Goal: Task Accomplishment & Management: Use online tool/utility

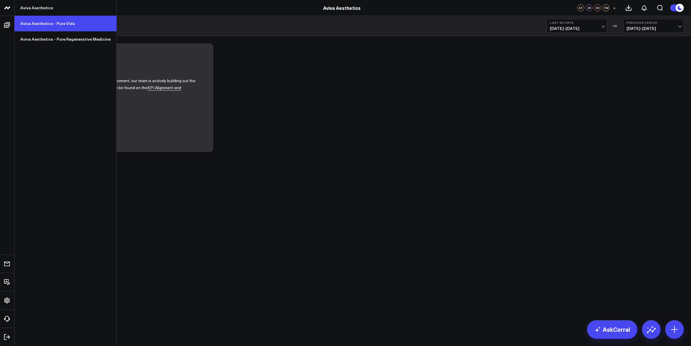
click at [42, 26] on link "Aviva Aesthetics - Pura Vida" at bounding box center [66, 24] width 102 height 16
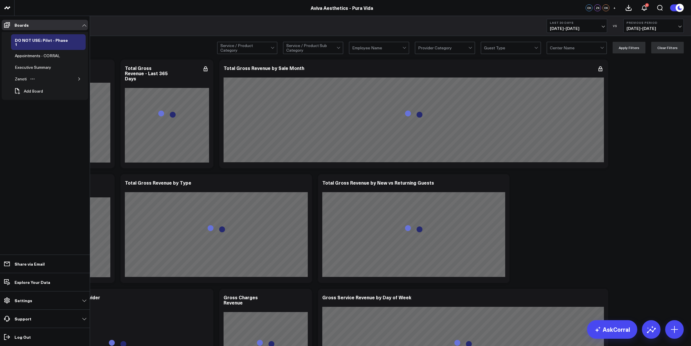
click at [79, 77] on icon "button" at bounding box center [79, 78] width 3 height 3
click at [42, 99] on div "Appointments" at bounding box center [32, 102] width 28 height 7
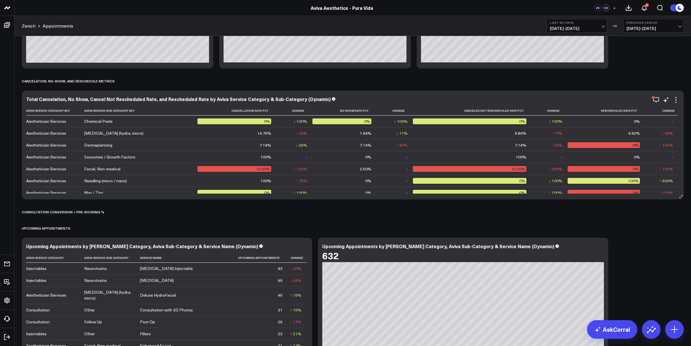
scroll to position [1604, 0]
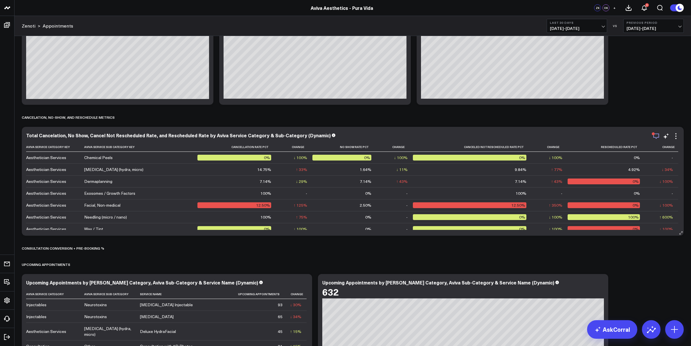
click at [656, 136] on icon "button" at bounding box center [656, 136] width 7 height 7
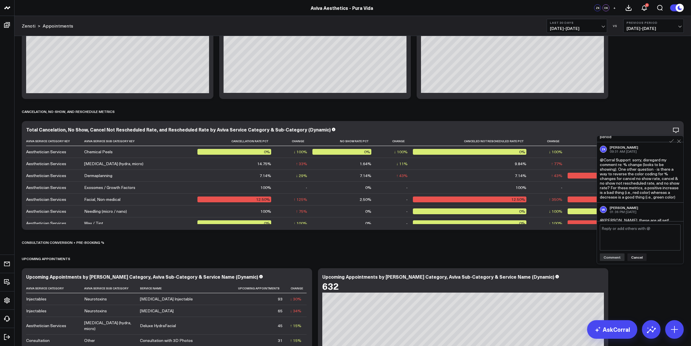
scroll to position [105, 0]
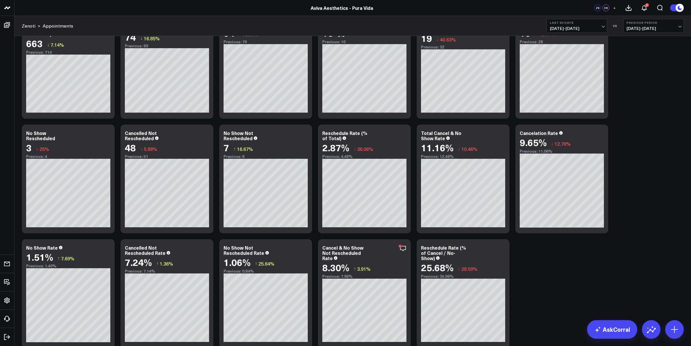
scroll to position [2444, 0]
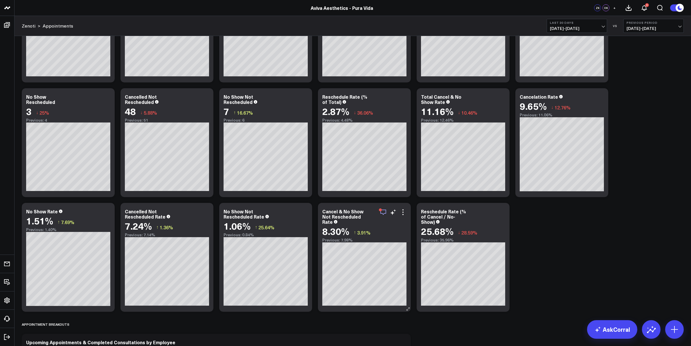
click at [381, 211] on icon "button" at bounding box center [383, 212] width 7 height 7
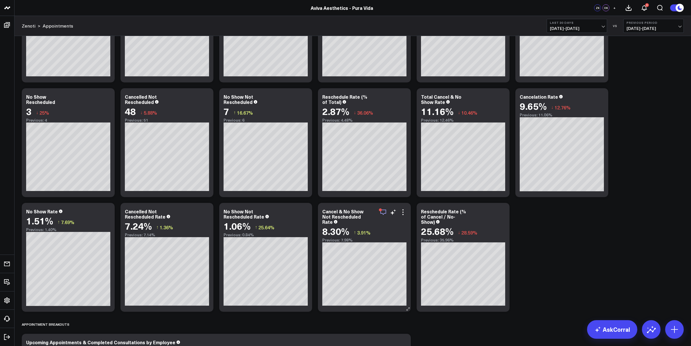
click at [384, 213] on icon "button" at bounding box center [383, 213] width 6 height 6
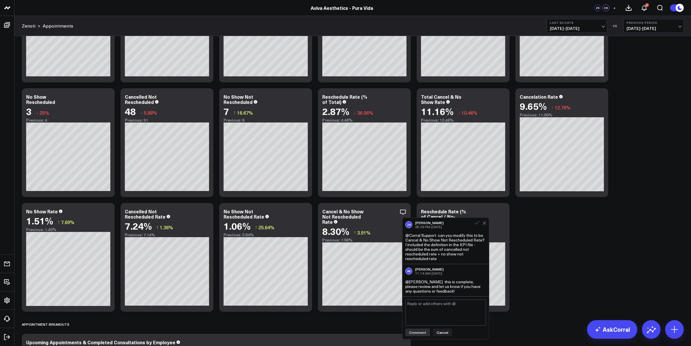
click at [477, 224] on icon at bounding box center [477, 222] width 5 height 5
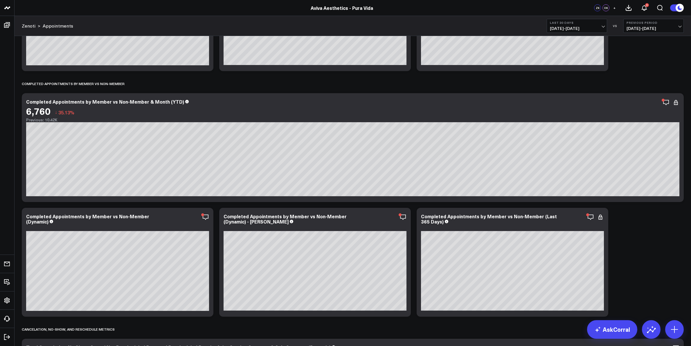
scroll to position [1428, 0]
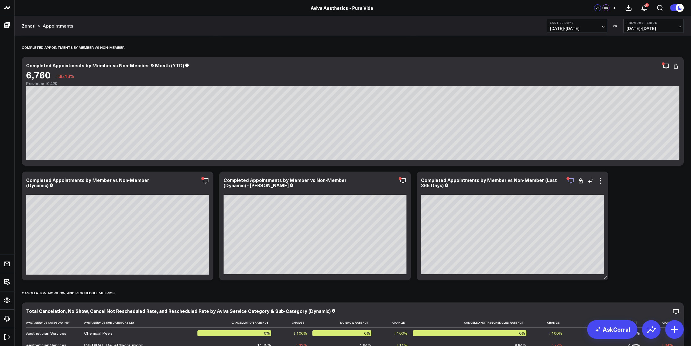
click at [571, 180] on icon "button" at bounding box center [570, 180] width 7 height 7
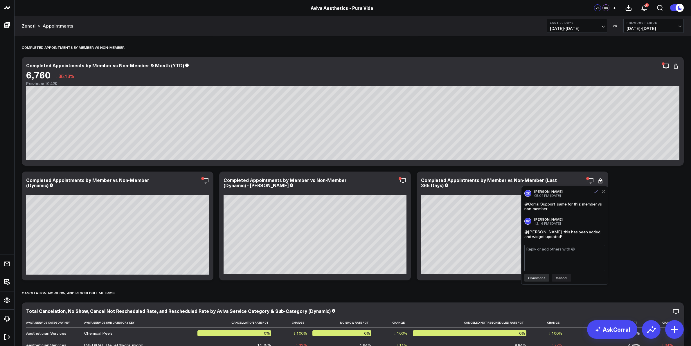
click at [595, 193] on icon at bounding box center [596, 191] width 5 height 5
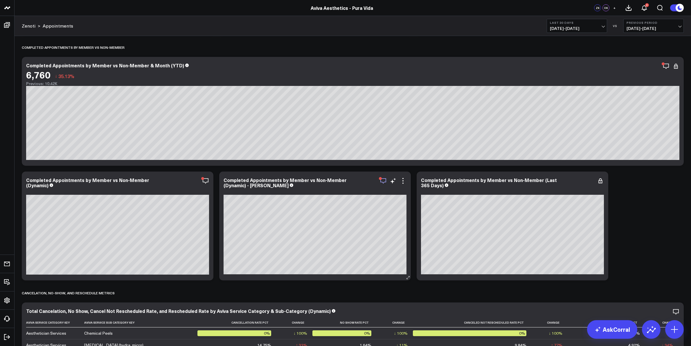
click at [382, 182] on icon "button" at bounding box center [383, 181] width 6 height 6
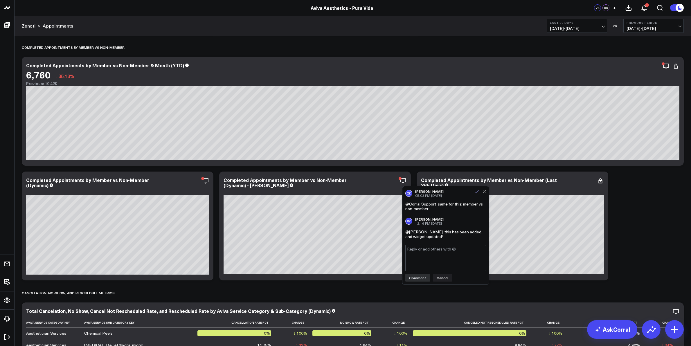
click at [475, 193] on icon at bounding box center [477, 191] width 5 height 5
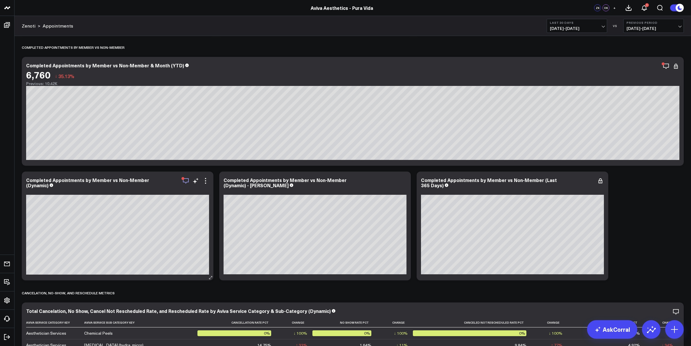
click at [182, 183] on icon "button" at bounding box center [185, 180] width 7 height 7
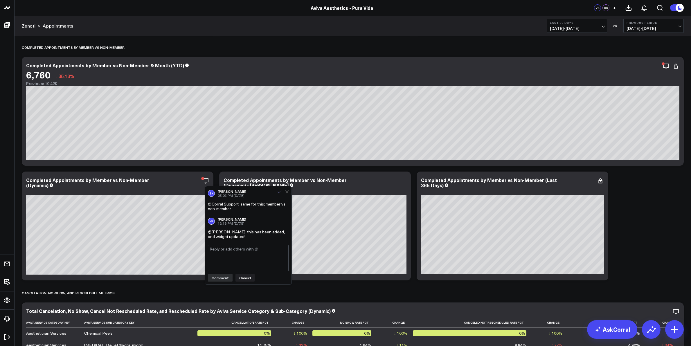
click at [279, 193] on icon at bounding box center [279, 191] width 5 height 5
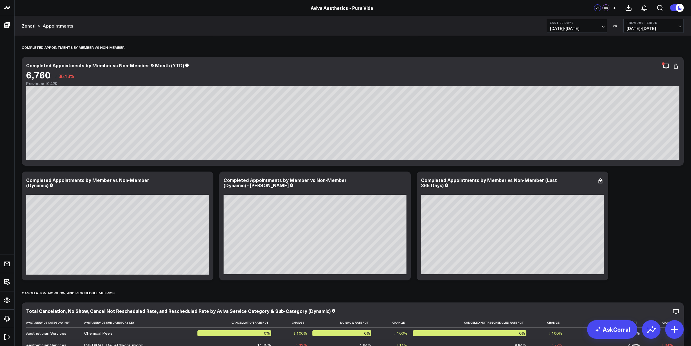
scroll to position [1392, 0]
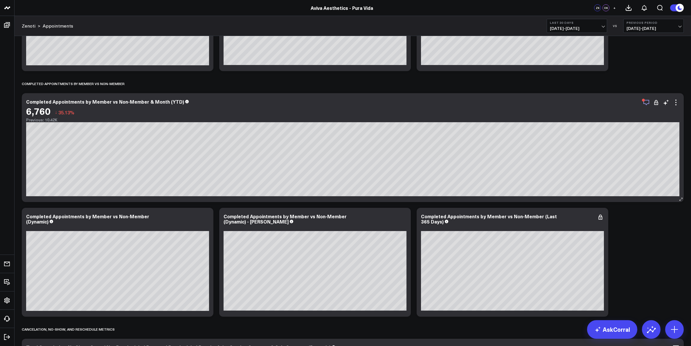
click at [644, 103] on icon "button" at bounding box center [646, 102] width 7 height 7
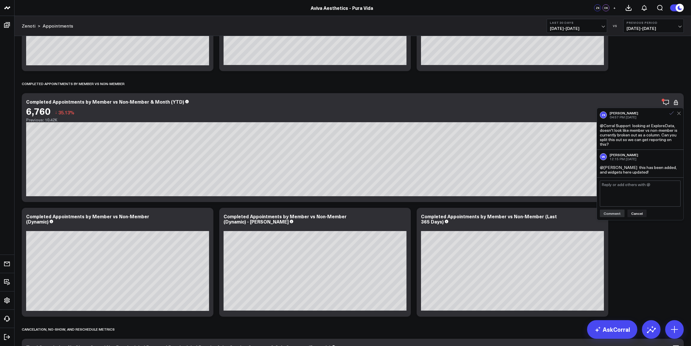
click at [672, 113] on icon at bounding box center [671, 113] width 5 height 5
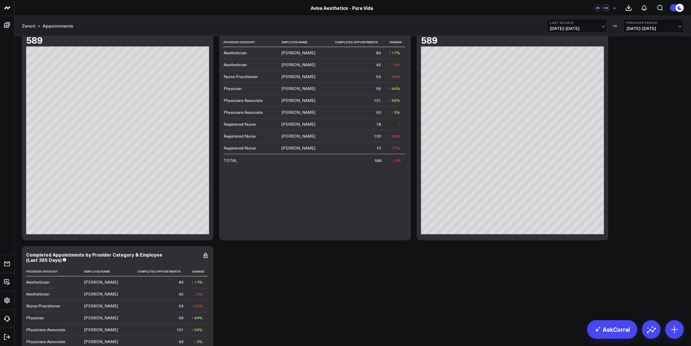
scroll to position [0, 0]
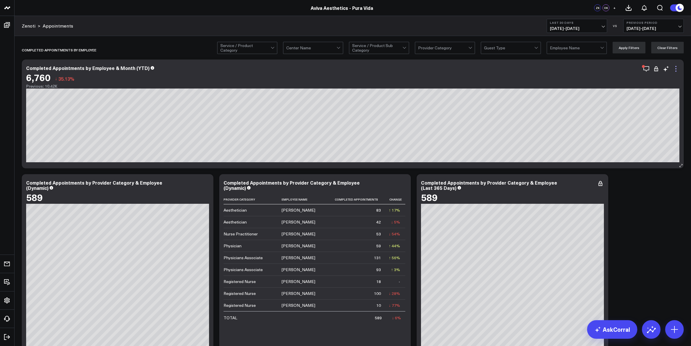
click at [675, 68] on icon at bounding box center [676, 68] width 7 height 7
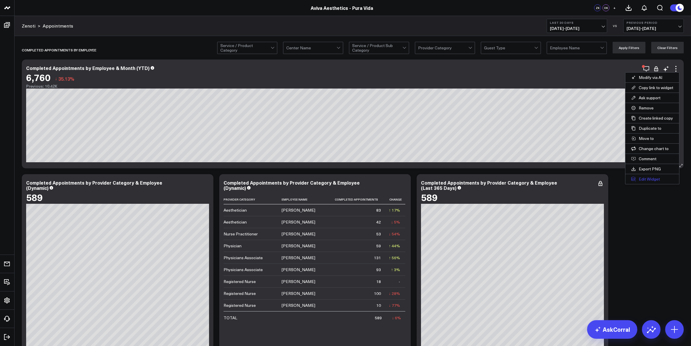
click at [664, 179] on button "Edit Widget" at bounding box center [653, 179] width 54 height 10
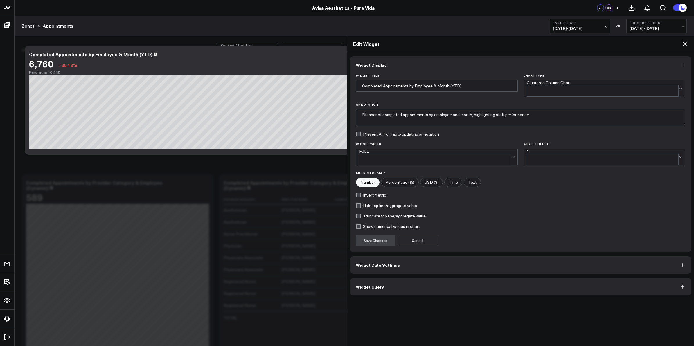
click at [415, 261] on button "Widget Date Settings" at bounding box center [520, 264] width 341 height 17
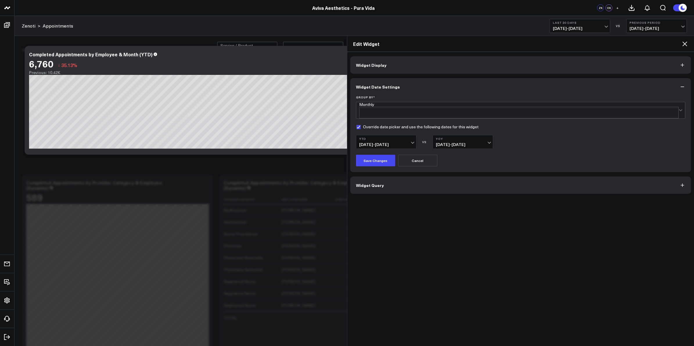
click at [684, 43] on icon at bounding box center [684, 43] width 7 height 7
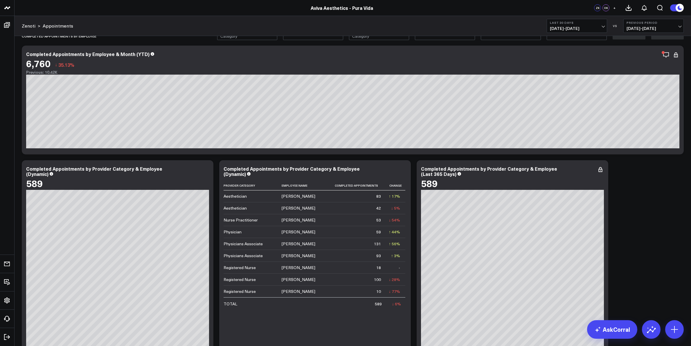
scroll to position [73, 0]
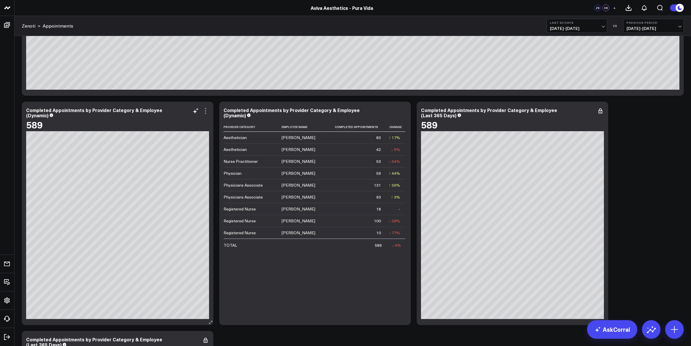
click at [204, 111] on icon at bounding box center [205, 110] width 7 height 7
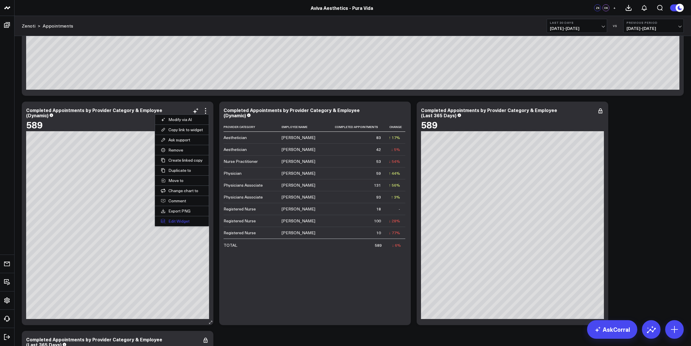
click at [190, 221] on button "Edit Widget" at bounding box center [182, 221] width 54 height 10
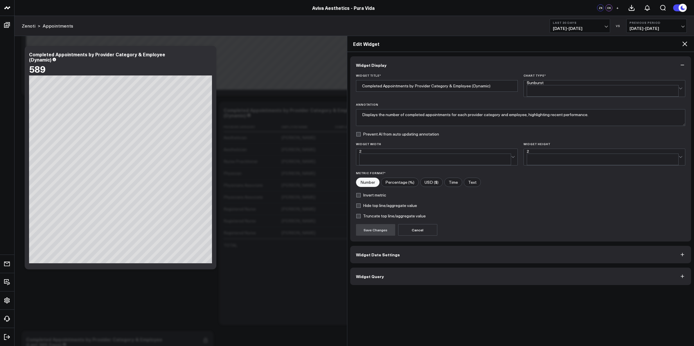
click at [683, 41] on icon at bounding box center [684, 43] width 7 height 7
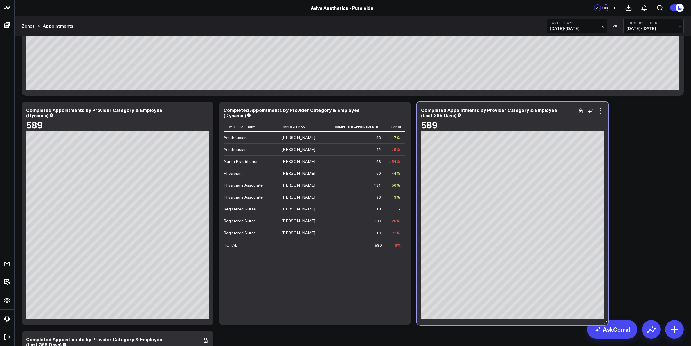
click at [601, 115] on div "Completed Appointments by Provider Category & Employee (Last 365 Days)" at bounding box center [512, 112] width 183 height 10
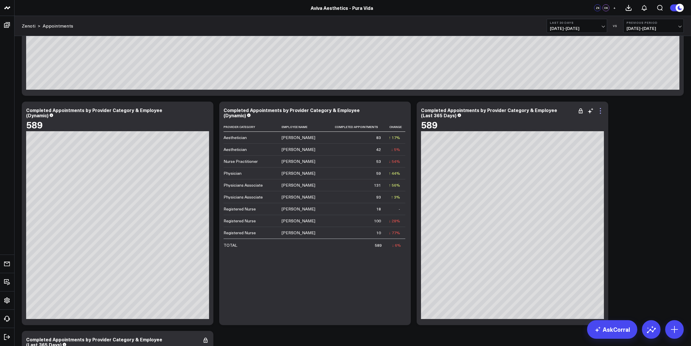
click at [601, 111] on icon at bounding box center [600, 110] width 7 height 7
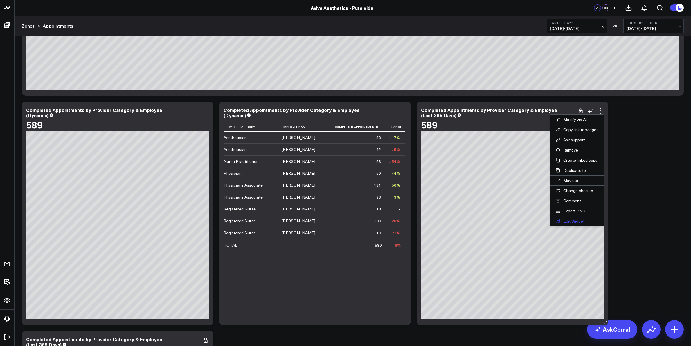
click at [590, 220] on button "Edit Widget" at bounding box center [577, 221] width 54 height 10
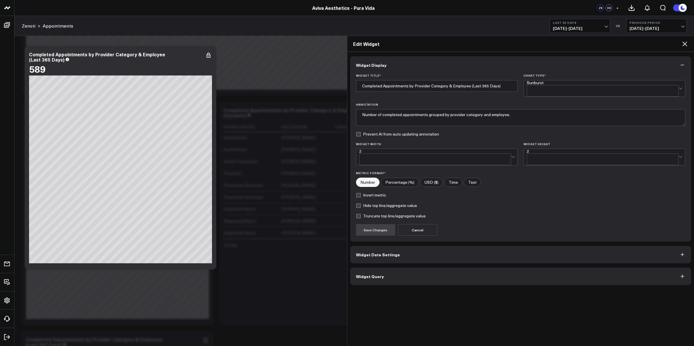
click at [453, 250] on button "Widget Date Settings" at bounding box center [520, 254] width 341 height 17
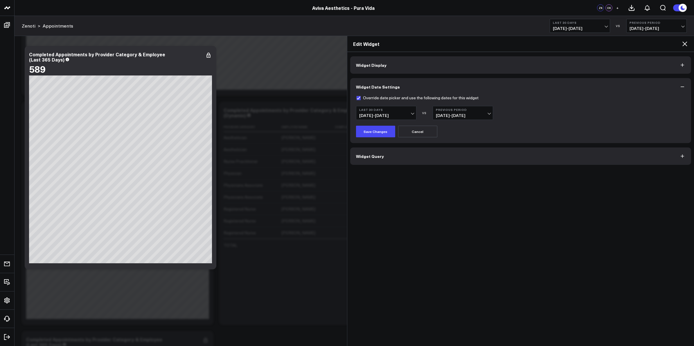
click at [686, 44] on icon at bounding box center [684, 43] width 7 height 7
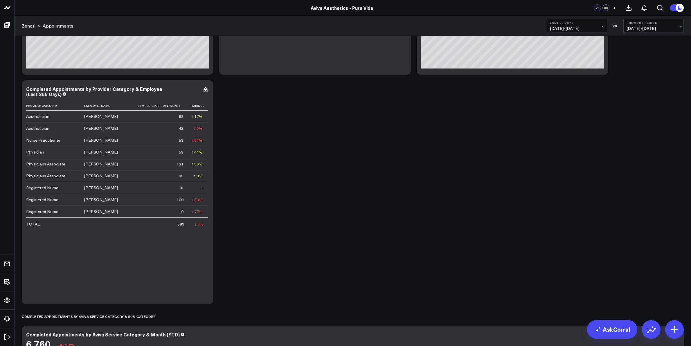
scroll to position [327, 0]
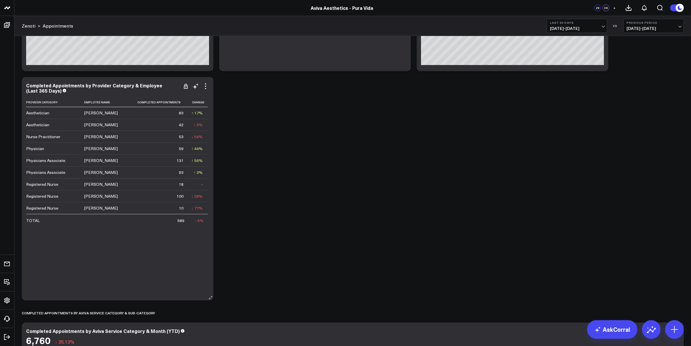
click at [205, 90] on div "Completed Appointments by Provider Category & Employee (Last 365 Days)" at bounding box center [117, 88] width 183 height 10
click at [206, 87] on icon at bounding box center [205, 86] width 7 height 7
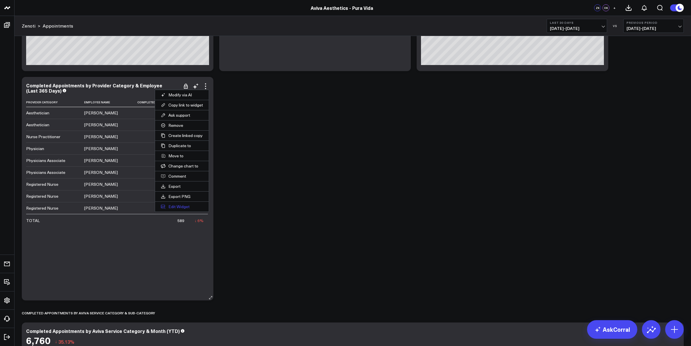
click at [195, 210] on button "Edit Widget" at bounding box center [182, 207] width 54 height 10
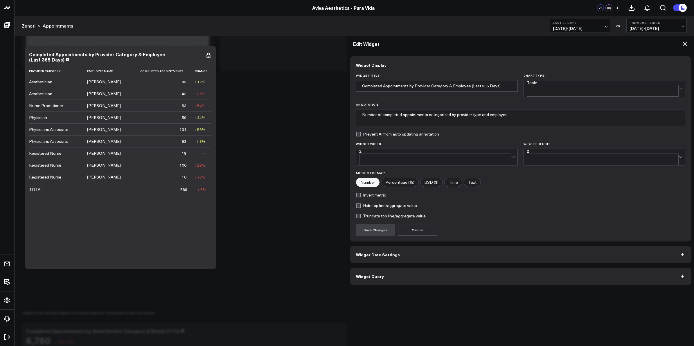
click at [468, 250] on button "Widget Date Settings" at bounding box center [520, 254] width 341 height 17
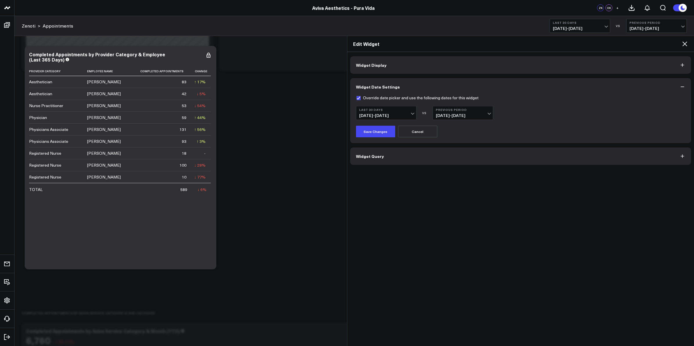
click at [680, 44] on h2 "Edit Widget" at bounding box center [517, 44] width 328 height 6
click at [686, 44] on icon at bounding box center [684, 43] width 7 height 7
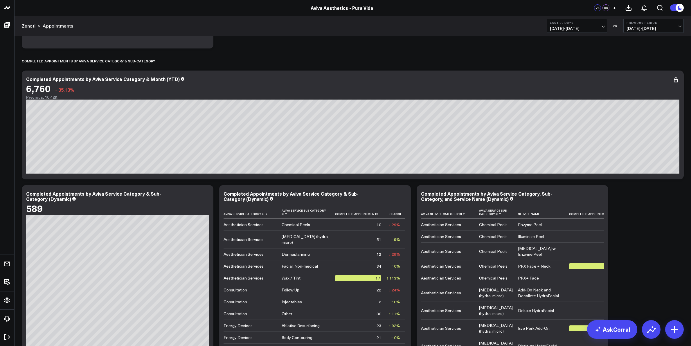
scroll to position [581, 0]
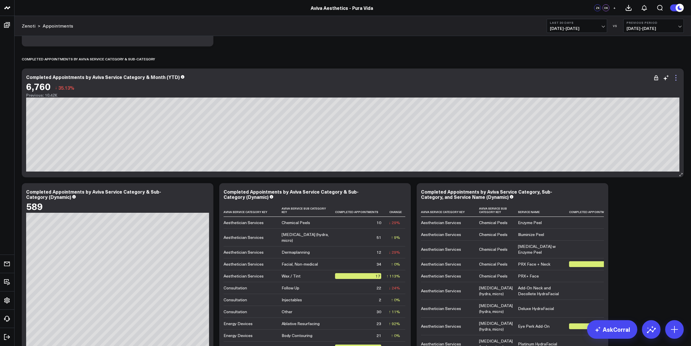
click at [676, 80] on icon at bounding box center [675, 80] width 1 height 1
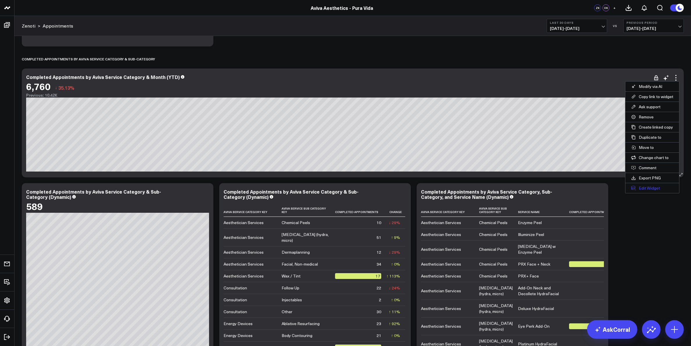
click at [657, 191] on button "Edit Widget" at bounding box center [653, 188] width 54 height 10
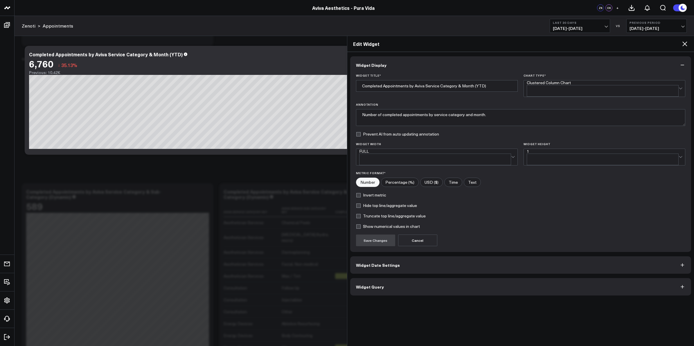
click at [493, 262] on button "Widget Date Settings" at bounding box center [520, 264] width 341 height 17
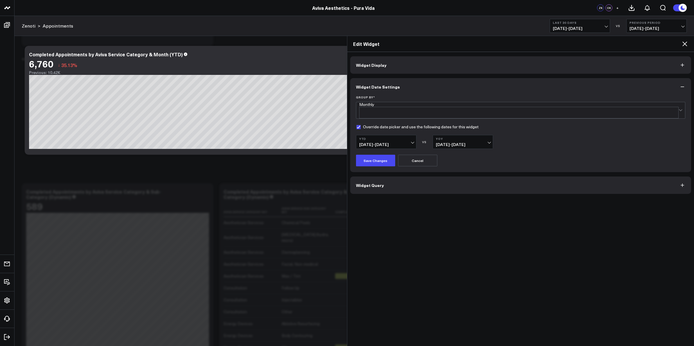
click at [683, 43] on icon at bounding box center [684, 43] width 7 height 7
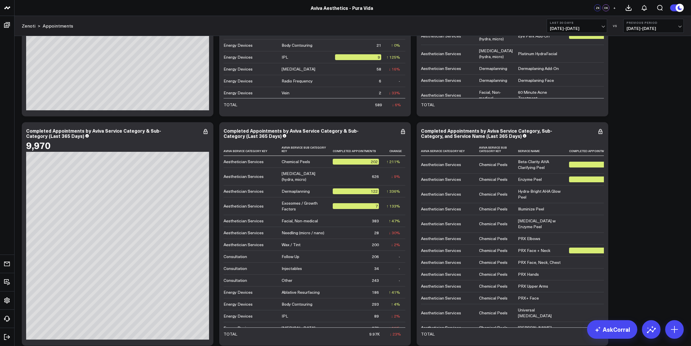
scroll to position [908, 0]
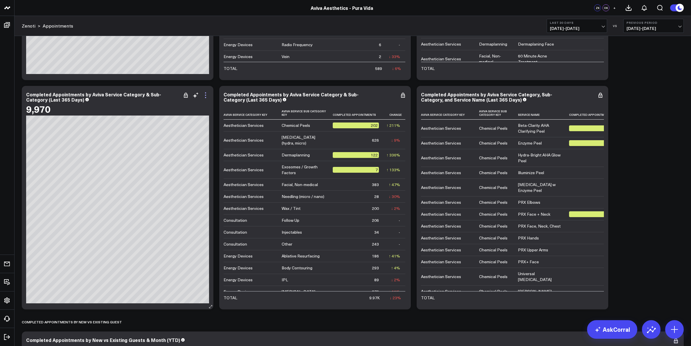
click at [205, 98] on icon at bounding box center [205, 97] width 1 height 1
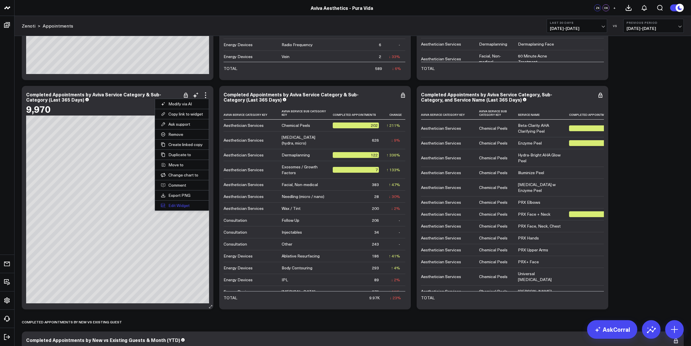
click at [185, 207] on button "Edit Widget" at bounding box center [182, 206] width 54 height 10
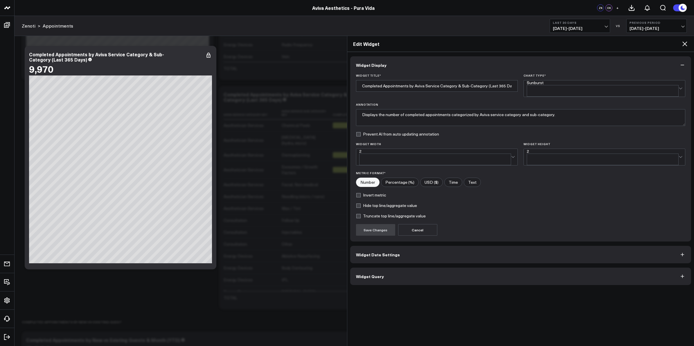
click at [398, 247] on button "Widget Date Settings" at bounding box center [520, 254] width 341 height 17
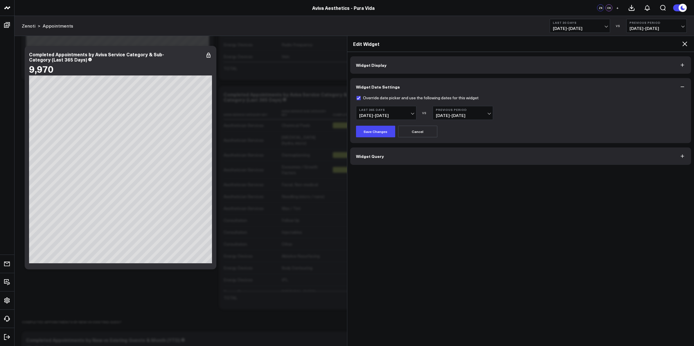
click at [621, 83] on button "Widget Date Settings" at bounding box center [520, 86] width 341 height 17
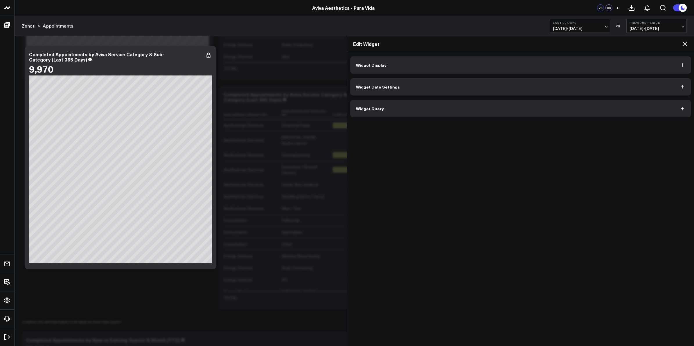
click at [612, 65] on button "Widget Display" at bounding box center [520, 64] width 341 height 17
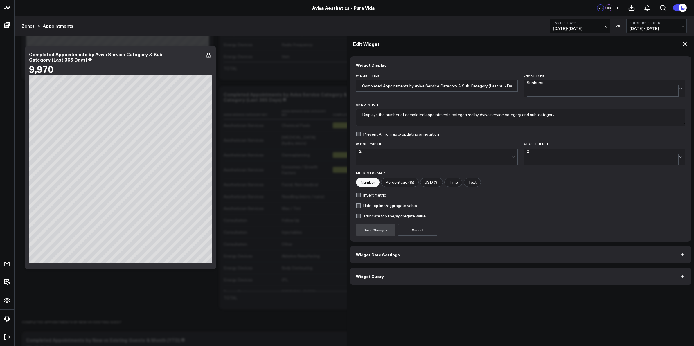
click at [683, 45] on icon at bounding box center [684, 43] width 7 height 7
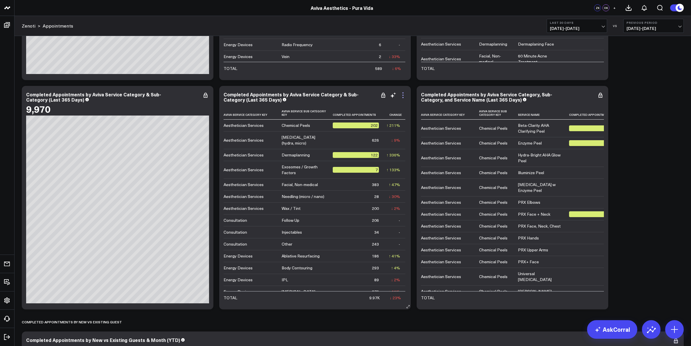
click at [402, 95] on icon at bounding box center [403, 95] width 7 height 7
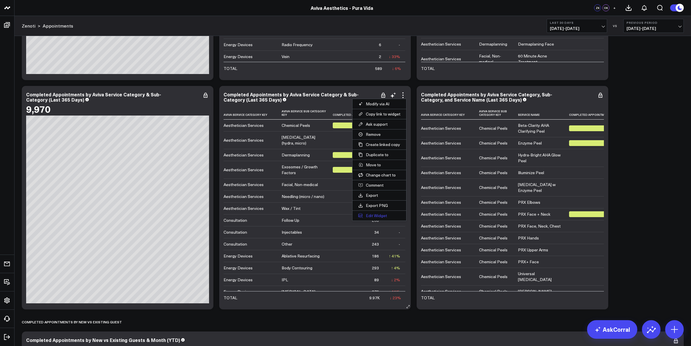
click at [380, 216] on button "Edit Widget" at bounding box center [380, 216] width 54 height 10
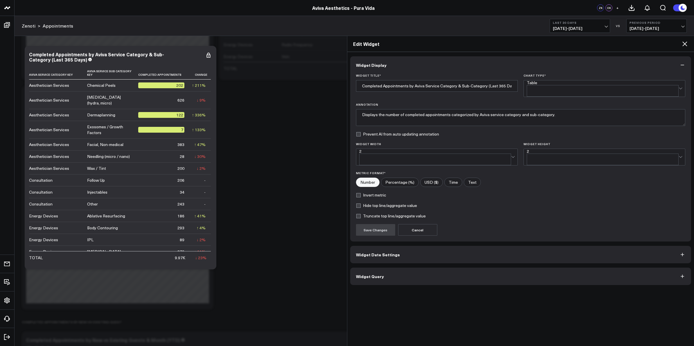
click at [405, 249] on button "Widget Date Settings" at bounding box center [520, 254] width 341 height 17
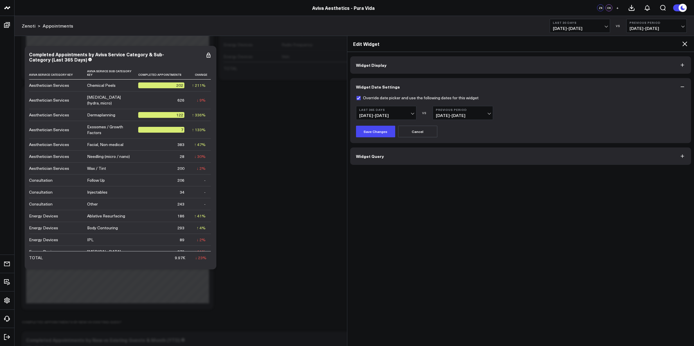
click at [685, 45] on icon at bounding box center [684, 43] width 7 height 7
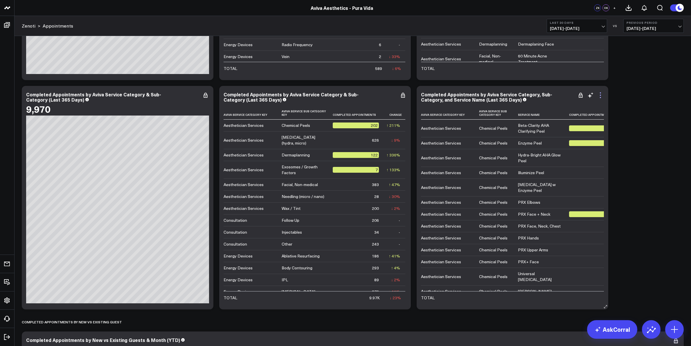
click at [601, 95] on icon at bounding box center [600, 95] width 7 height 7
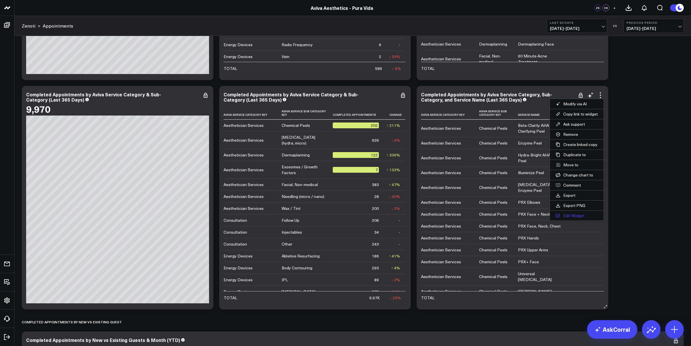
click at [576, 218] on button "Edit Widget" at bounding box center [577, 216] width 54 height 10
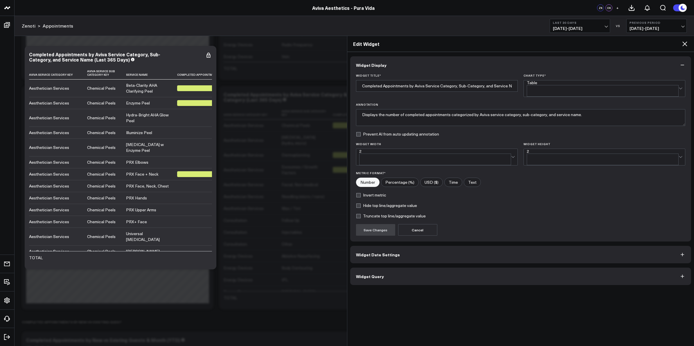
click at [514, 249] on button "Widget Date Settings" at bounding box center [520, 254] width 341 height 17
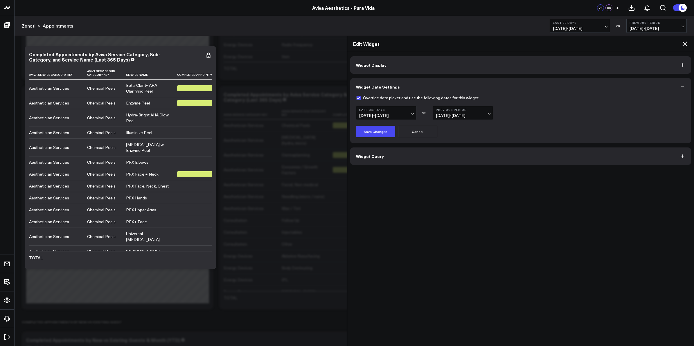
click at [683, 43] on icon at bounding box center [684, 43] width 7 height 7
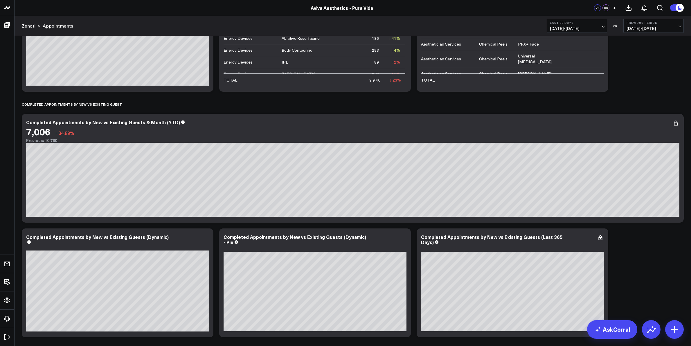
scroll to position [1162, 0]
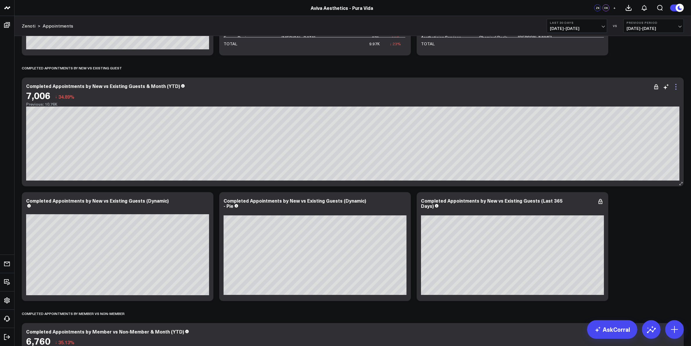
click at [675, 88] on icon at bounding box center [676, 86] width 7 height 7
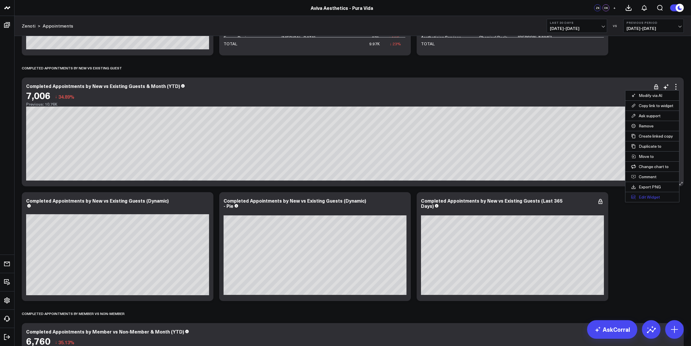
click at [652, 195] on button "Edit Widget" at bounding box center [653, 197] width 54 height 10
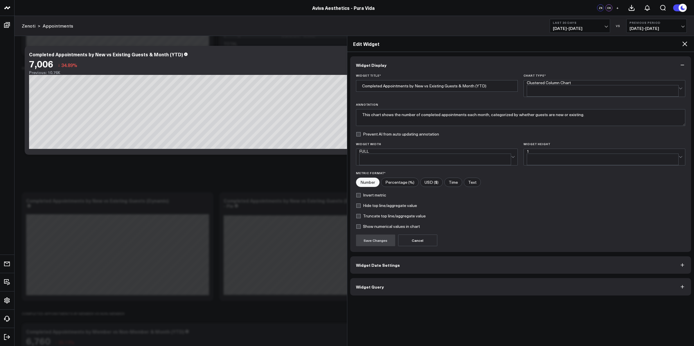
click at [426, 259] on button "Widget Date Settings" at bounding box center [520, 264] width 341 height 17
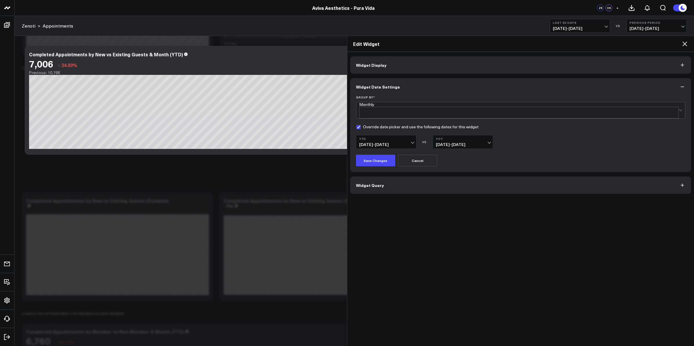
click at [684, 44] on icon at bounding box center [684, 44] width 5 height 5
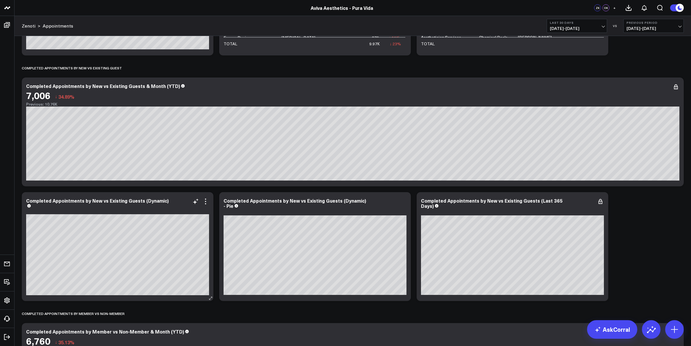
scroll to position [1198, 0]
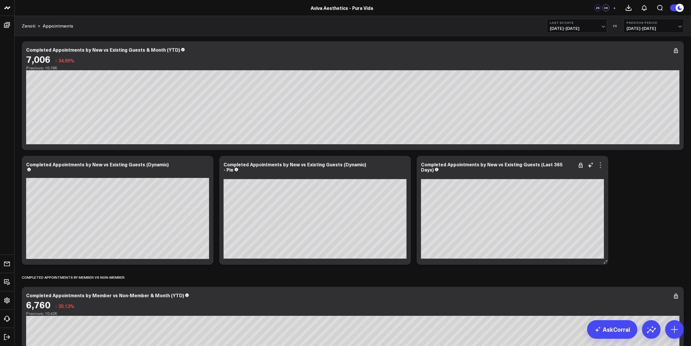
click at [599, 166] on icon at bounding box center [600, 165] width 7 height 7
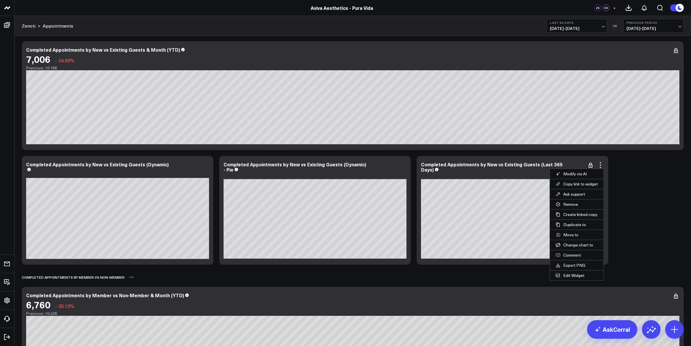
click at [580, 277] on button "Edit Widget" at bounding box center [577, 276] width 54 height 10
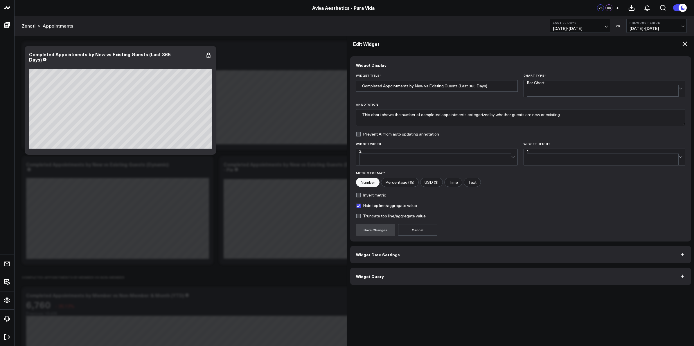
click at [458, 249] on button "Widget Date Settings" at bounding box center [520, 254] width 341 height 17
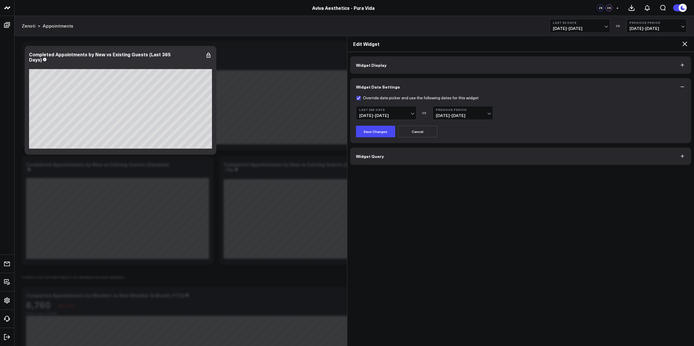
click at [684, 44] on icon at bounding box center [684, 44] width 5 height 5
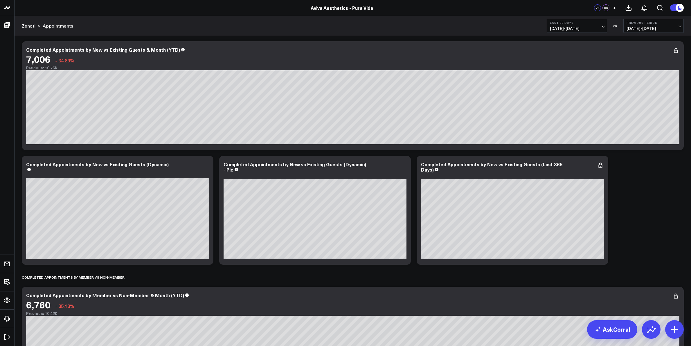
click at [649, 213] on div "Completed Appointments by Employee Modify via AI Copy link to widget Ask suppor…" at bounding box center [353, 267] width 668 height 2850
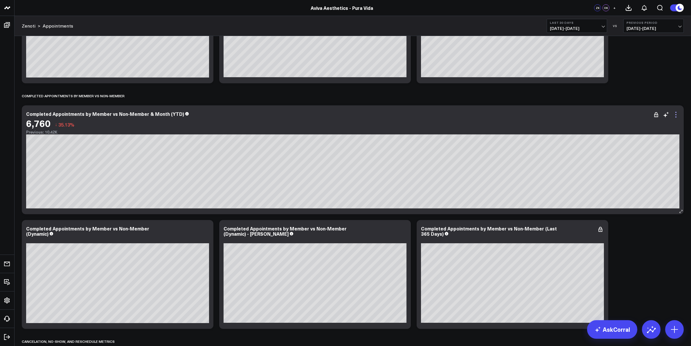
click at [674, 114] on icon at bounding box center [676, 114] width 7 height 7
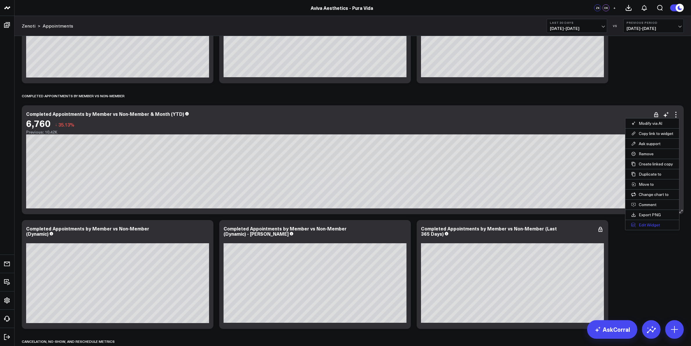
click at [657, 227] on button "Edit Widget" at bounding box center [653, 225] width 54 height 10
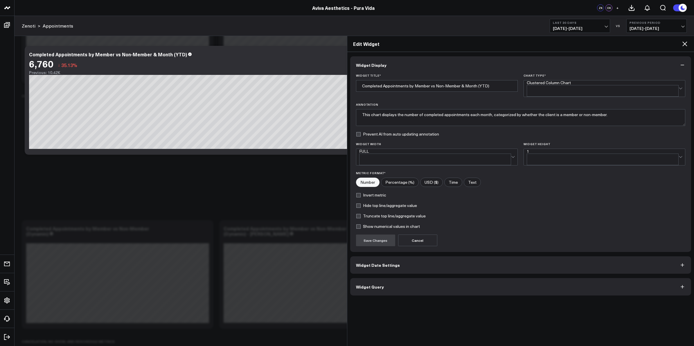
click at [422, 263] on button "Widget Date Settings" at bounding box center [520, 264] width 341 height 17
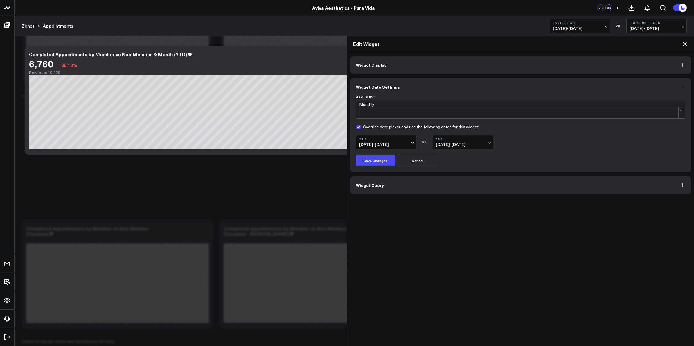
click at [681, 42] on icon at bounding box center [684, 43] width 7 height 7
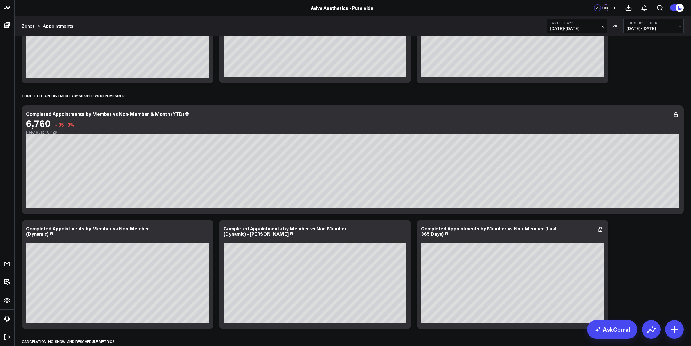
click at [645, 266] on div "Completed Appointments by Employee Modify via AI Copy link to widget Ask suppor…" at bounding box center [353, 86] width 668 height 2850
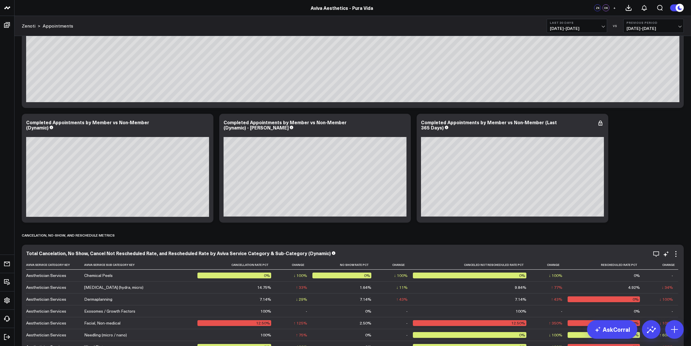
scroll to position [1488, 0]
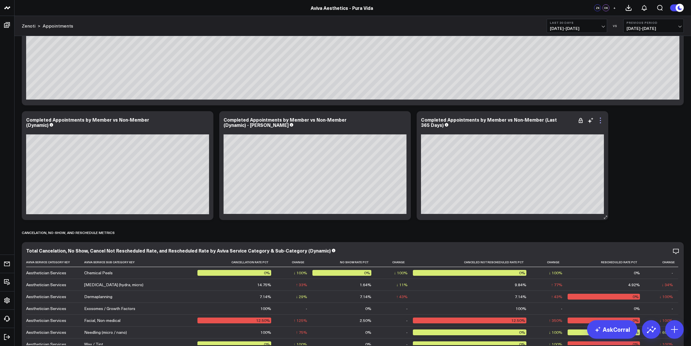
click at [601, 121] on icon at bounding box center [600, 120] width 7 height 7
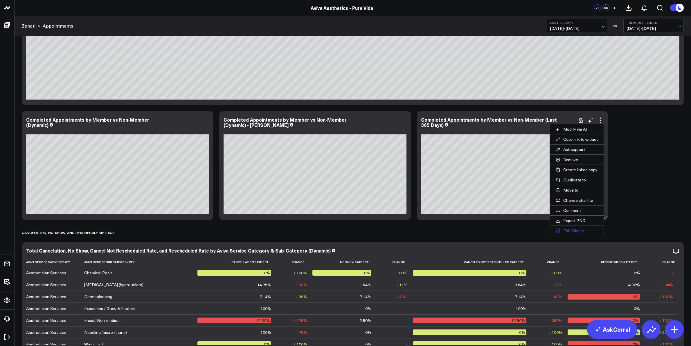
click at [574, 231] on button "Edit Widget" at bounding box center [577, 231] width 54 height 10
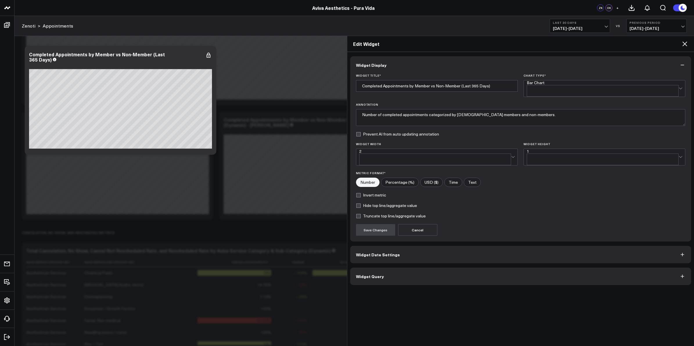
click at [512, 246] on button "Widget Date Settings" at bounding box center [520, 254] width 341 height 17
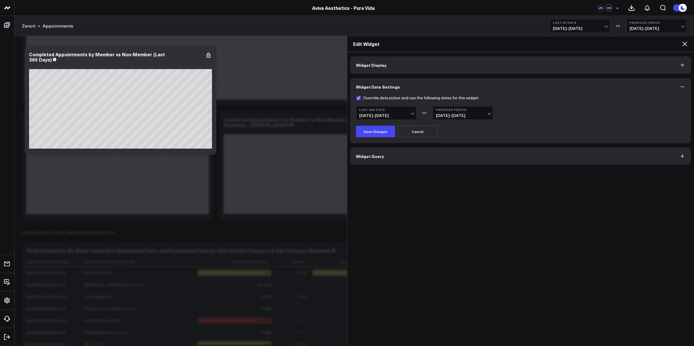
click at [686, 43] on icon at bounding box center [684, 44] width 5 height 5
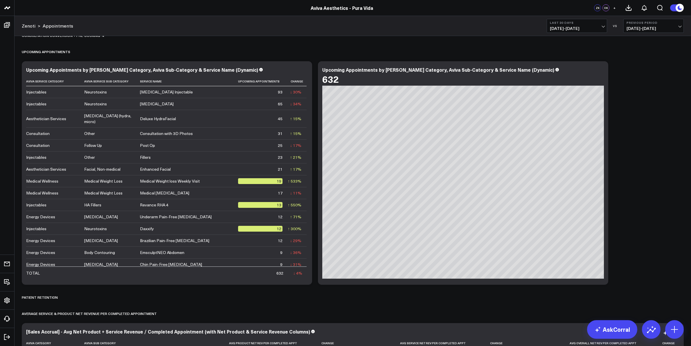
scroll to position [1998, 0]
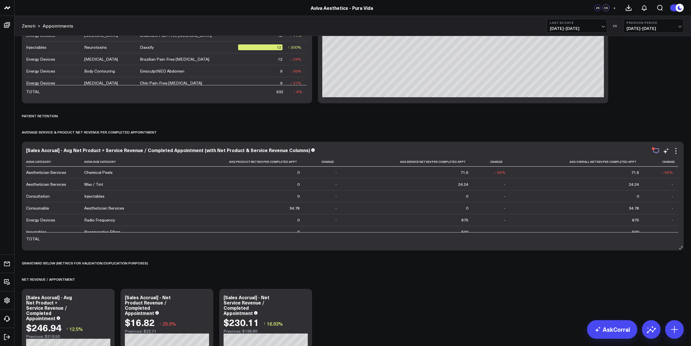
click at [655, 152] on icon "button" at bounding box center [656, 151] width 6 height 6
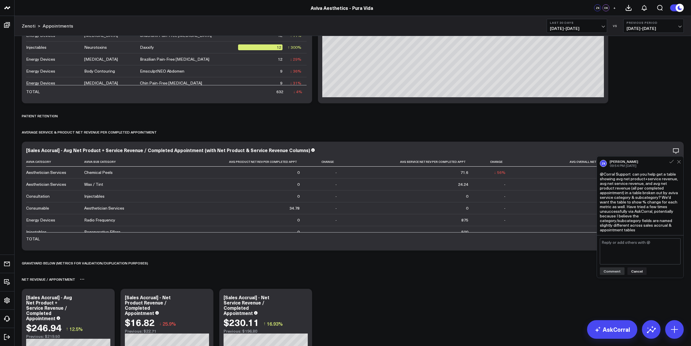
click at [552, 282] on div "Net Revenue / Appointment" at bounding box center [353, 279] width 662 height 13
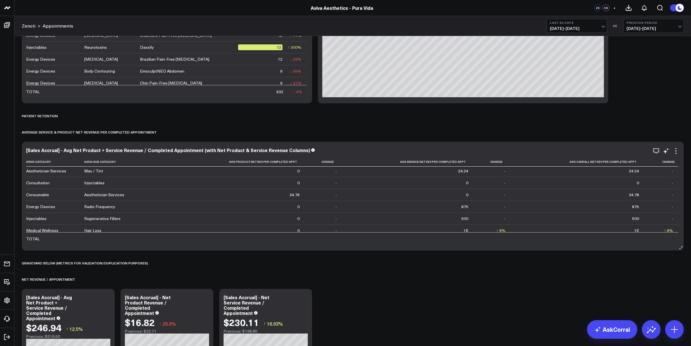
scroll to position [0, 0]
click at [677, 152] on icon at bounding box center [676, 151] width 7 height 7
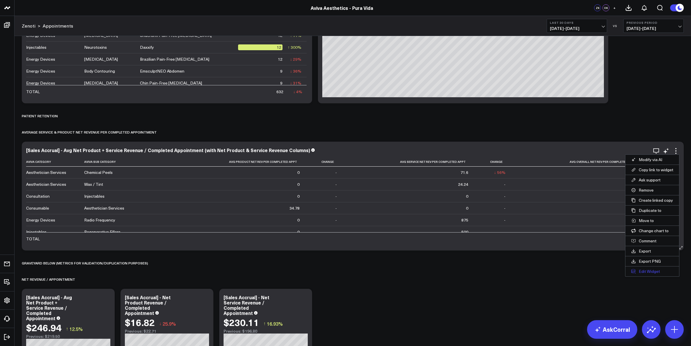
click at [657, 273] on button "Edit Widget" at bounding box center [653, 272] width 54 height 10
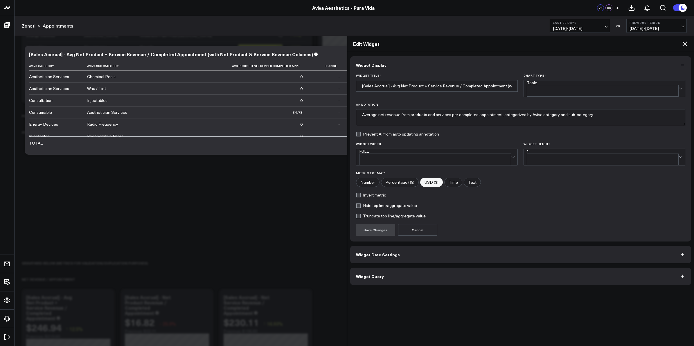
click at [403, 249] on button "Widget Date Settings" at bounding box center [520, 254] width 341 height 17
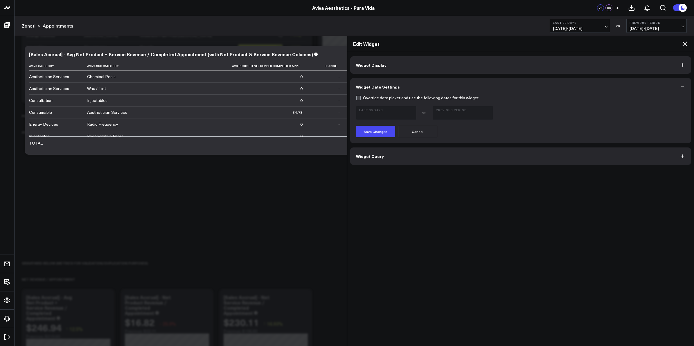
click at [358, 97] on label "Override date picker and use the following dates for this widget" at bounding box center [417, 98] width 123 height 5
click at [358, 97] on input "Override date picker and use the following dates for this widget" at bounding box center [358, 98] width 5 height 5
checkbox input "true"
click at [412, 113] on span "09/13/25 - 10/12/25" at bounding box center [386, 115] width 54 height 5
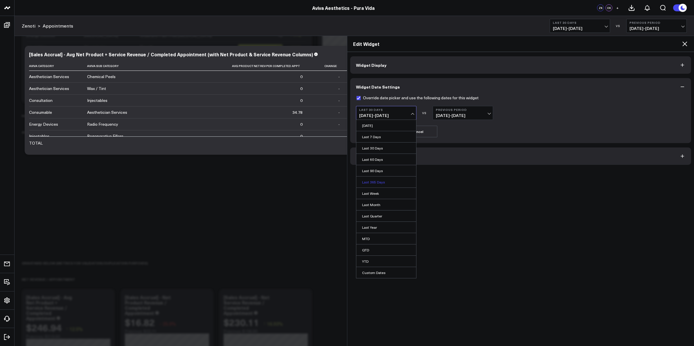
click at [375, 182] on link "Last 365 Days" at bounding box center [386, 182] width 60 height 11
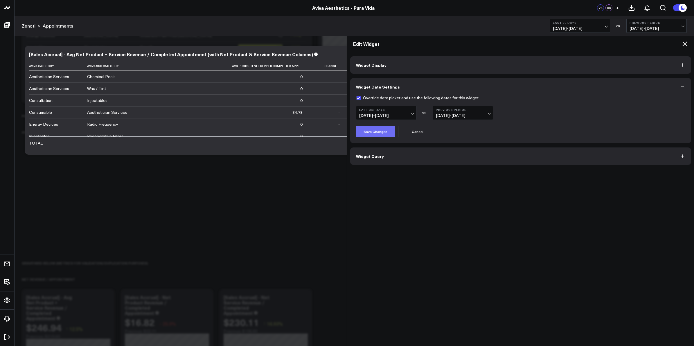
click at [374, 130] on button "Save Changes" at bounding box center [375, 132] width 39 height 12
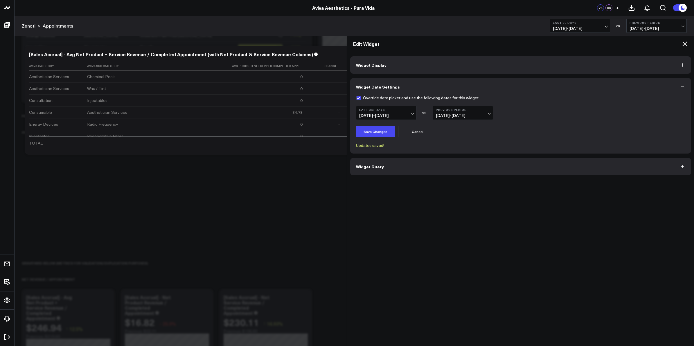
click at [684, 43] on icon at bounding box center [684, 44] width 5 height 5
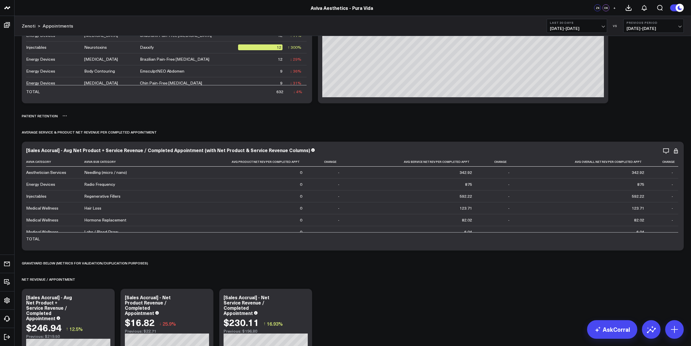
click at [651, 120] on div "Patient Retention" at bounding box center [353, 115] width 662 height 13
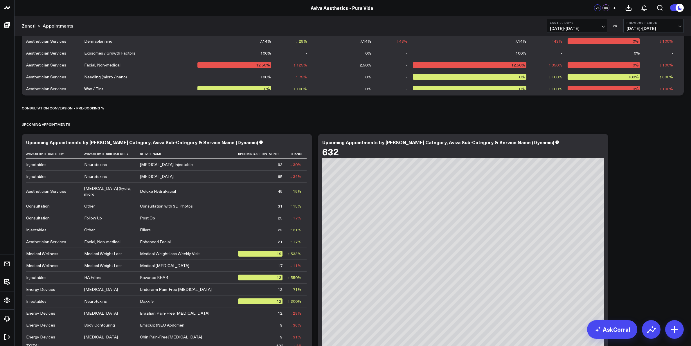
scroll to position [1635, 0]
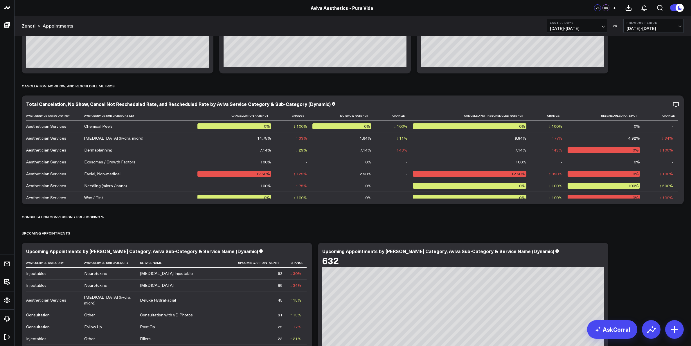
click at [658, 104] on icon "button" at bounding box center [656, 104] width 7 height 7
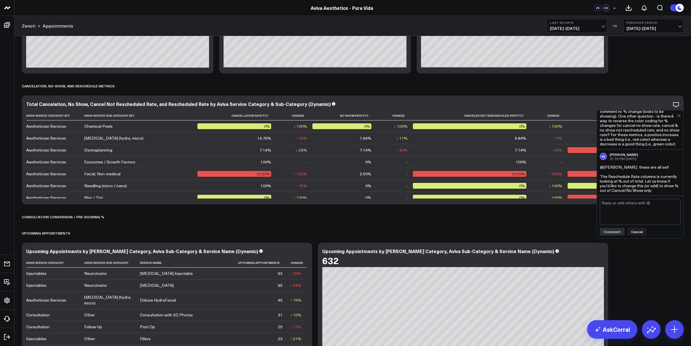
scroll to position [1671, 0]
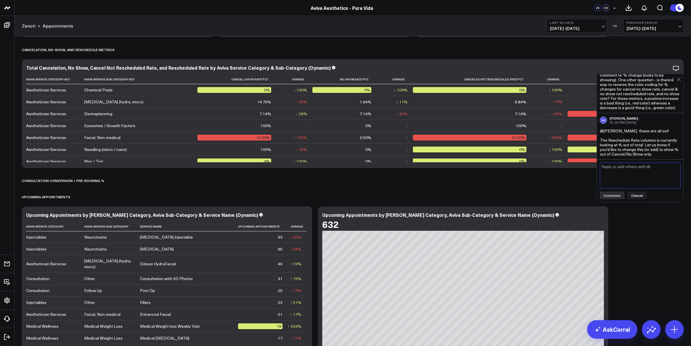
click at [618, 180] on textarea at bounding box center [640, 176] width 81 height 26
type textarea "@Omer Karaayvaz"
paste textarea "Total Cancel & No Show Rate No Show Rate Cancel & No Show Not Rescheduled Rate …"
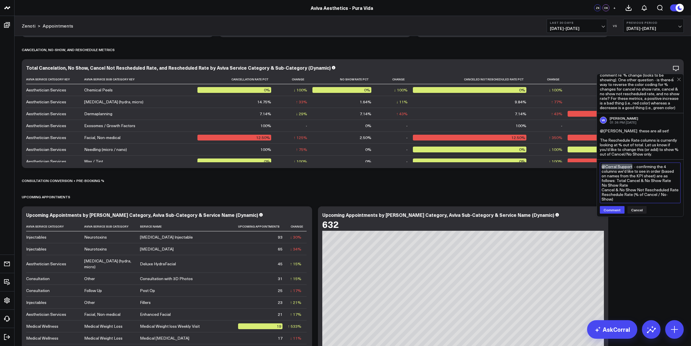
click at [617, 180] on textarea "@Corral Support - confirming the 4 columns we'd like to see in order (based on …" at bounding box center [640, 183] width 81 height 41
click at [601, 186] on textarea "@Corral Support - confirming the 4 columns we'd like to see in order (based on …" at bounding box center [640, 183] width 81 height 41
click at [601, 189] on textarea "@Corral Support - confirming the 4 columns we'd like to see in order (based on …" at bounding box center [640, 183] width 81 height 41
click at [602, 200] on textarea "@Corral Support - confirming the 4 columns we'd like to see in order (based on …" at bounding box center [640, 185] width 81 height 45
type textarea "@Corral Support - confirming the 4 columns we'd like to see in order (based on …"
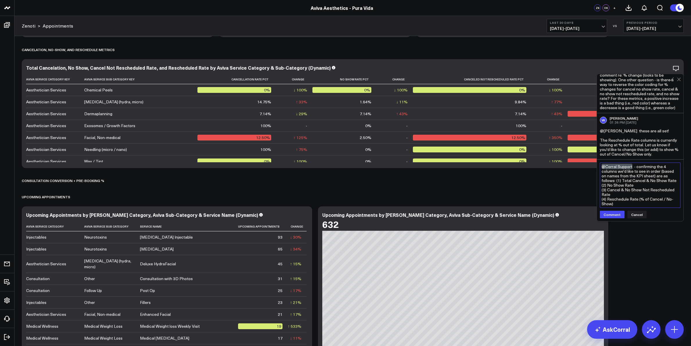
click at [616, 180] on textarea "@Corral Support - confirming the 4 columns we'd like to see in order (based on …" at bounding box center [640, 185] width 81 height 45
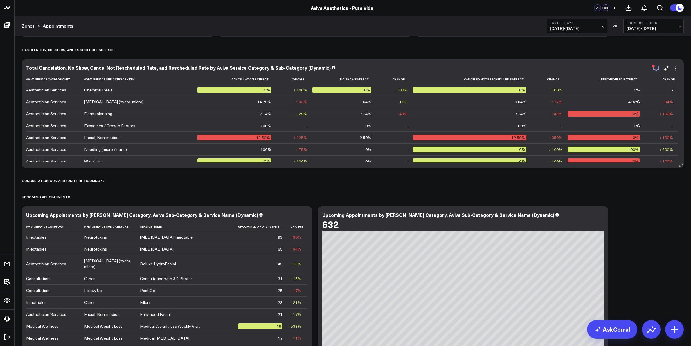
click at [656, 67] on icon "button" at bounding box center [656, 68] width 7 height 7
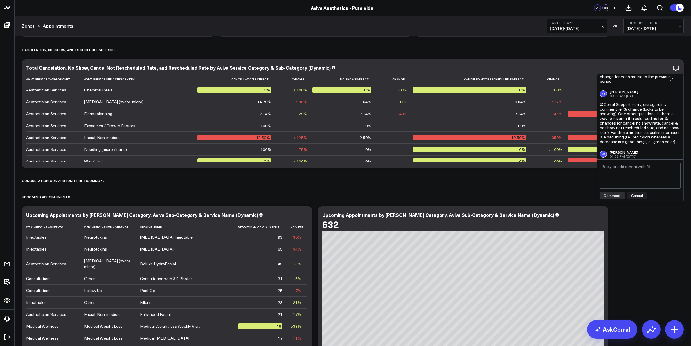
scroll to position [166, 0]
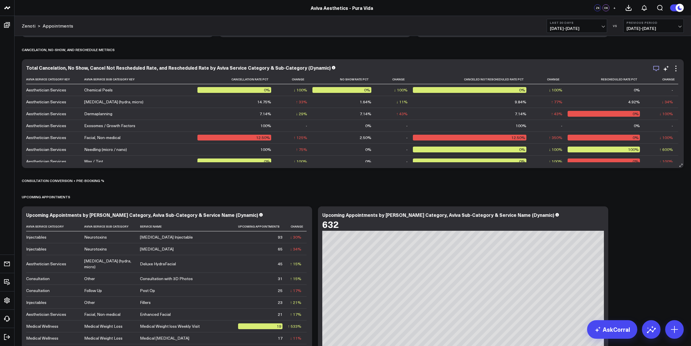
click at [658, 69] on icon "button" at bounding box center [656, 68] width 7 height 7
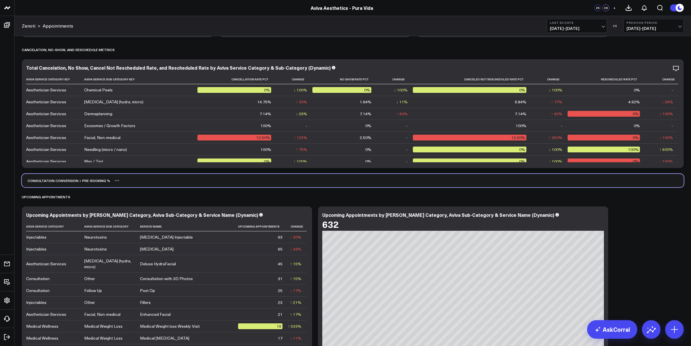
click at [579, 184] on div "Consultation Conversion + Pre-booking %" at bounding box center [353, 180] width 662 height 13
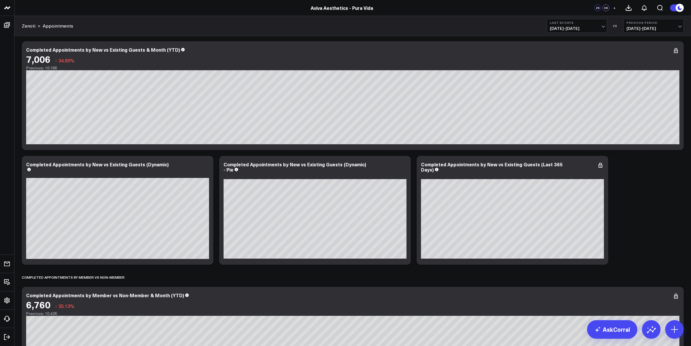
scroll to position [1162, 0]
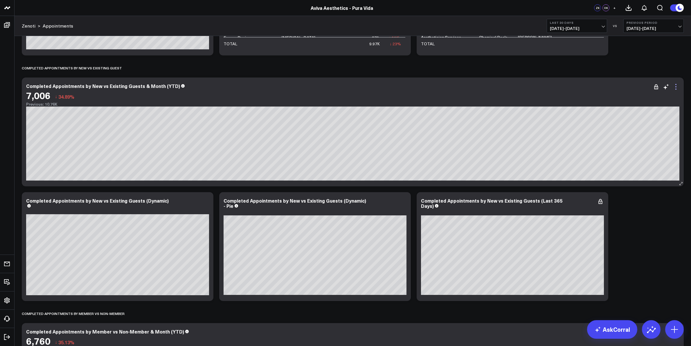
click at [675, 87] on icon at bounding box center [675, 86] width 1 height 1
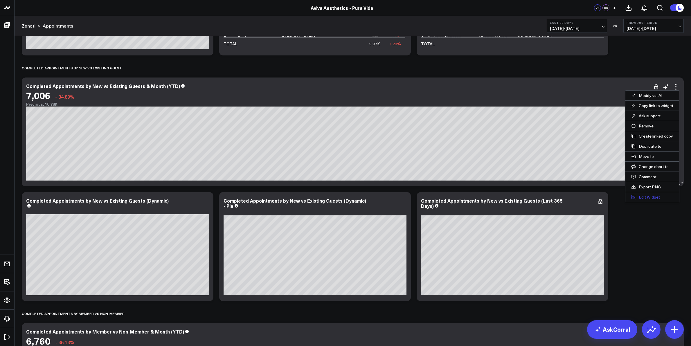
click at [658, 198] on button "Edit Widget" at bounding box center [653, 197] width 54 height 10
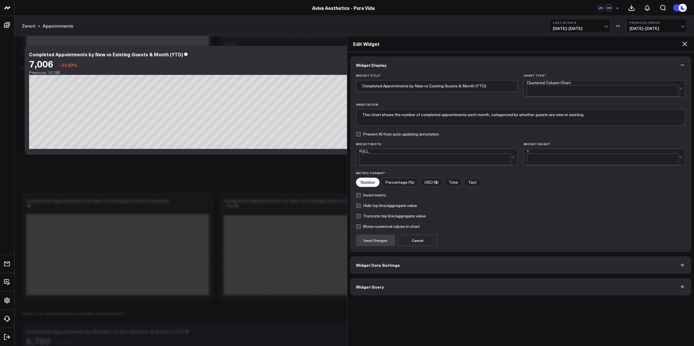
click at [433, 256] on button "Widget Date Settings" at bounding box center [520, 264] width 341 height 17
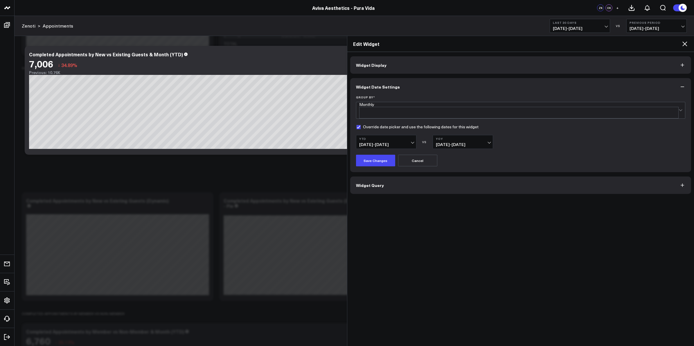
click at [684, 44] on icon at bounding box center [684, 43] width 7 height 7
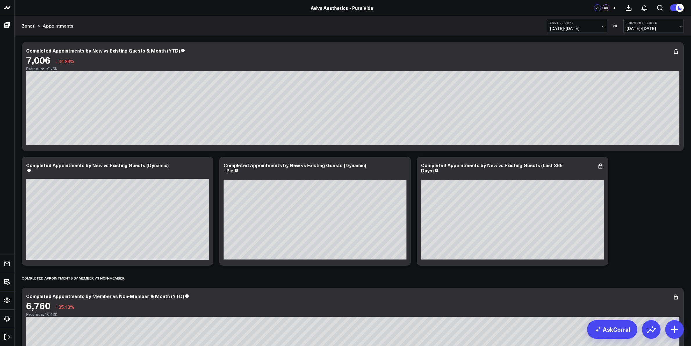
scroll to position [1162, 0]
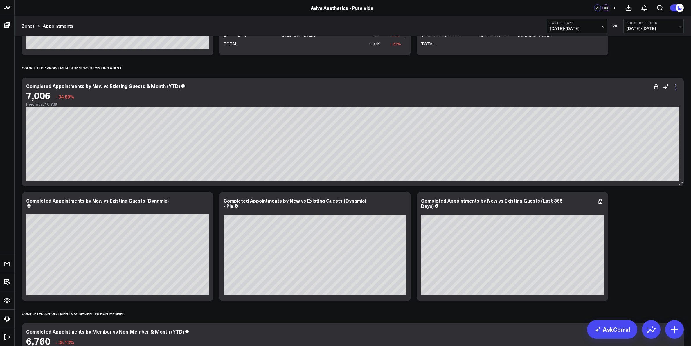
click at [676, 86] on icon at bounding box center [676, 86] width 7 height 7
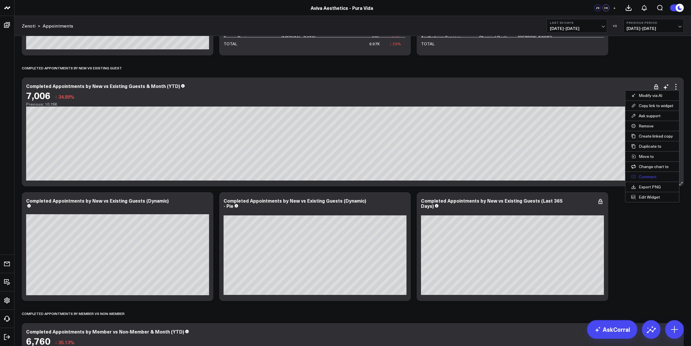
click at [651, 176] on button "Comment" at bounding box center [653, 177] width 54 height 10
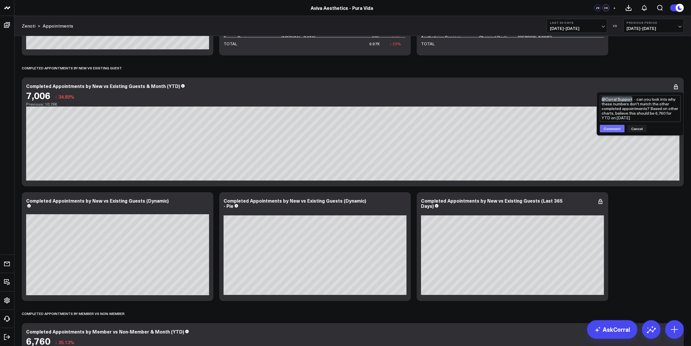
type textarea "@Corral Support - can you look into why these numbers don't match the other com…"
click at [617, 130] on button "Comment" at bounding box center [612, 129] width 25 height 8
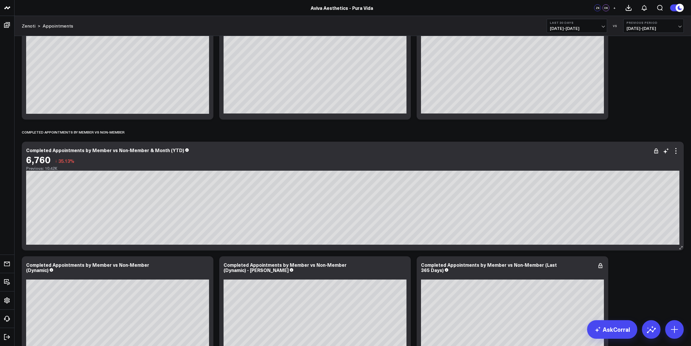
scroll to position [1089, 0]
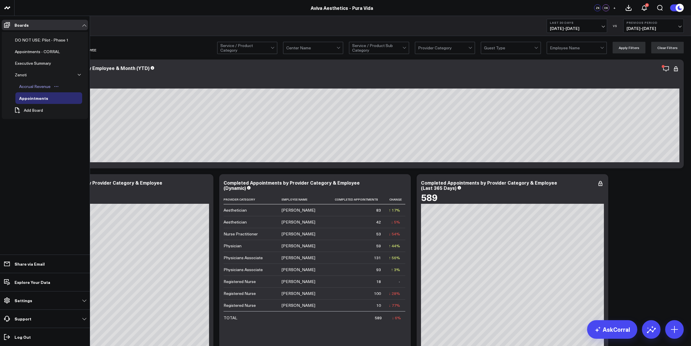
click at [42, 87] on div "Accrual Revenue" at bounding box center [35, 86] width 34 height 7
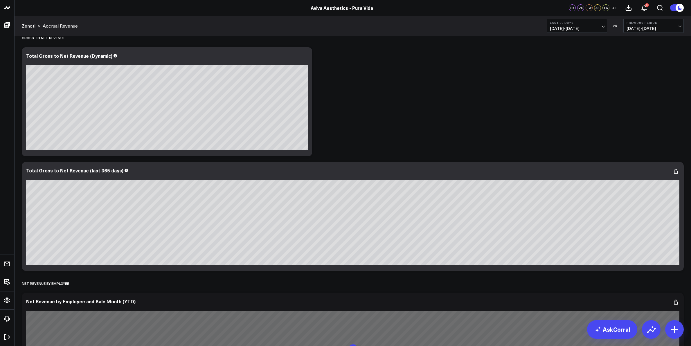
scroll to position [145, 0]
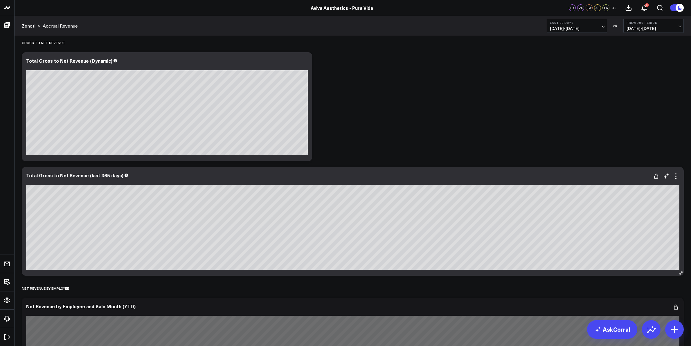
click at [410, 175] on div "Total Gross to Net Revenue (last 365 days)" at bounding box center [352, 175] width 653 height 5
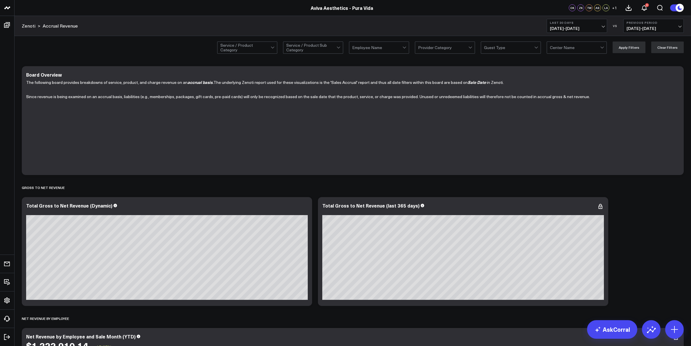
scroll to position [0, 0]
click at [303, 206] on icon at bounding box center [304, 206] width 7 height 7
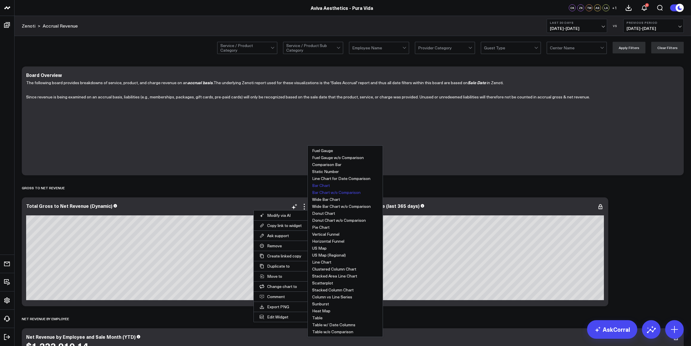
click at [322, 185] on button "Bar Chart" at bounding box center [345, 185] width 75 height 7
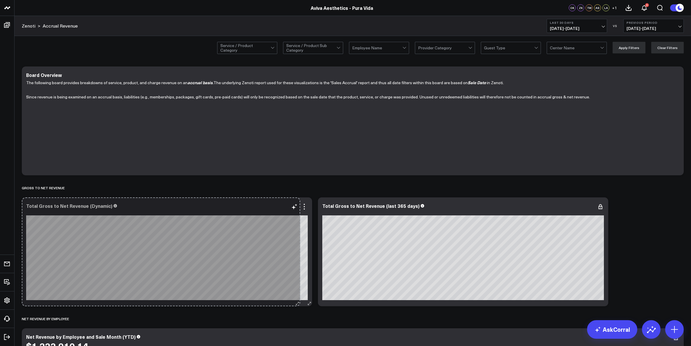
drag, startPoint x: 218, startPoint y: 304, endPoint x: 296, endPoint y: 304, distance: 78.1
click at [296, 304] on div "Total Gross to Net Revenue (Dynamic) So sorry. The query returned no results. A…" at bounding box center [167, 251] width 290 height 109
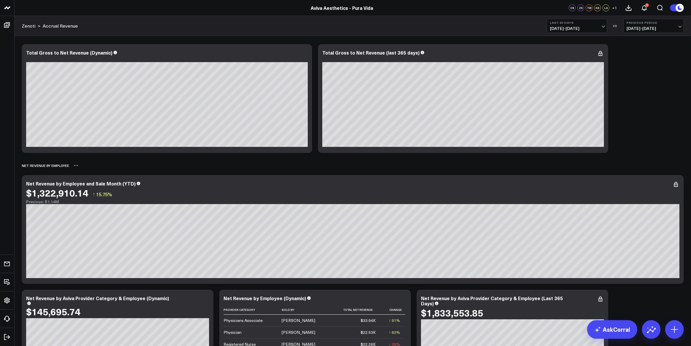
scroll to position [182, 0]
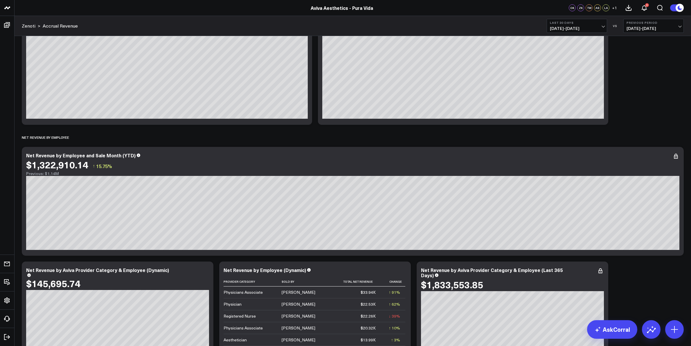
drag, startPoint x: 653, startPoint y: 296, endPoint x: 654, endPoint y: 300, distance: 4.2
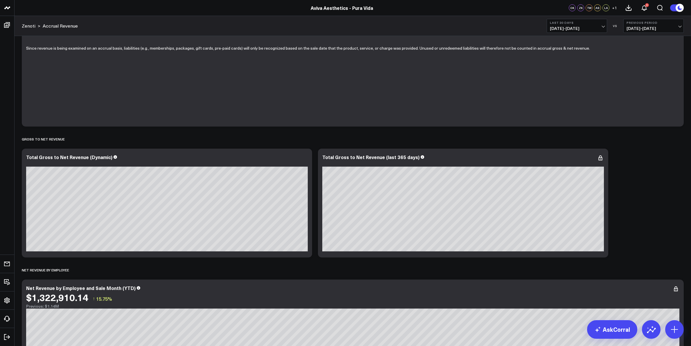
scroll to position [73, 0]
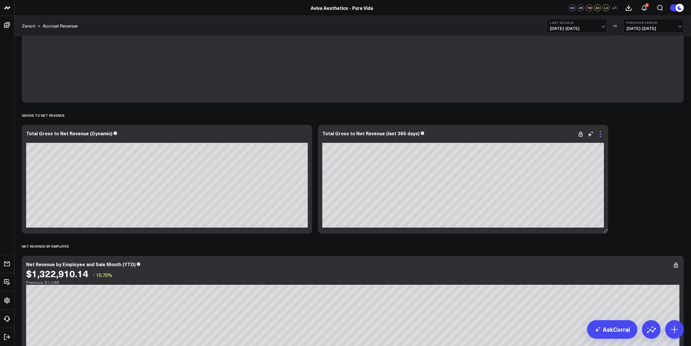
click at [600, 137] on icon at bounding box center [600, 134] width 7 height 7
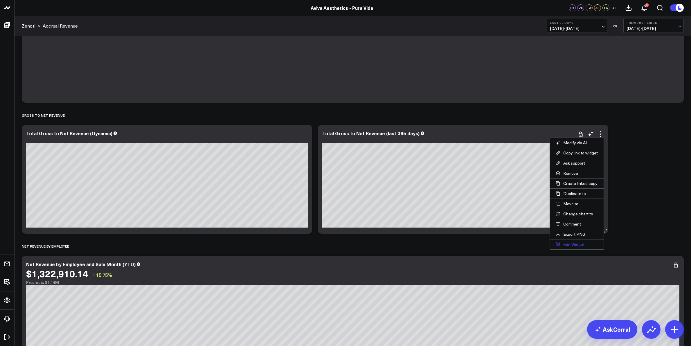
click at [569, 247] on button "Edit Widget" at bounding box center [577, 245] width 54 height 10
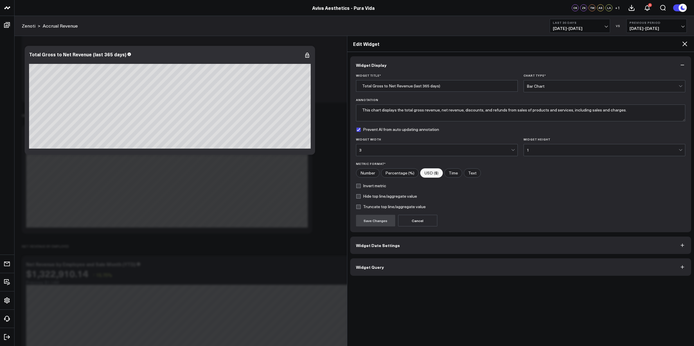
click at [461, 250] on button "Widget Date Settings" at bounding box center [520, 245] width 341 height 17
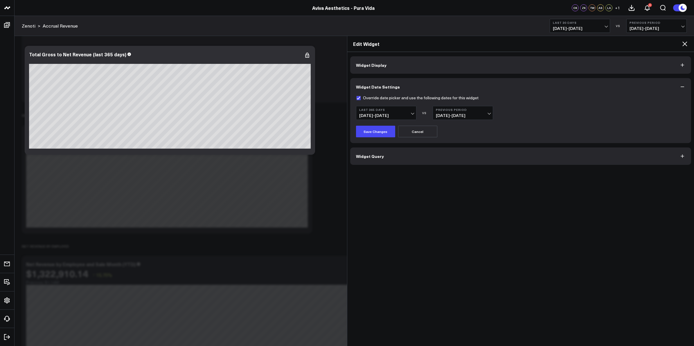
click at [684, 41] on icon at bounding box center [684, 43] width 7 height 7
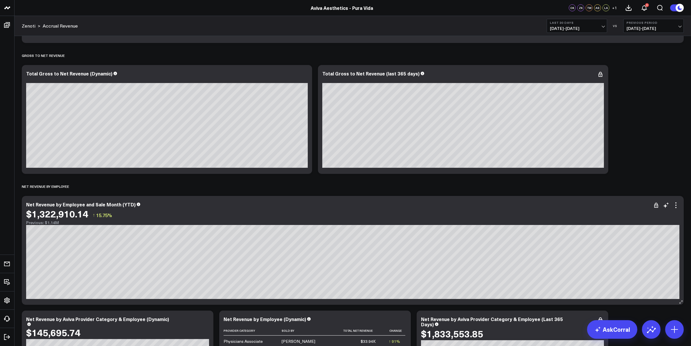
scroll to position [145, 0]
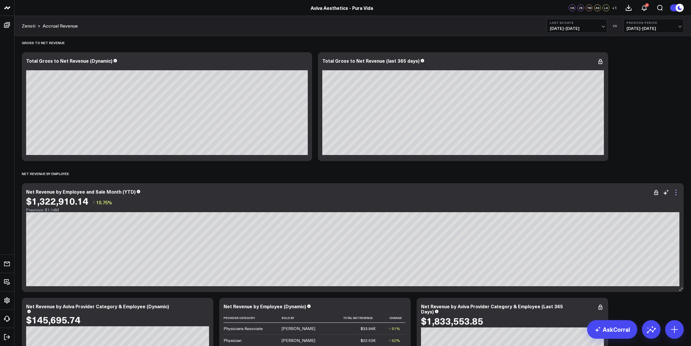
click at [676, 192] on icon at bounding box center [676, 192] width 7 height 7
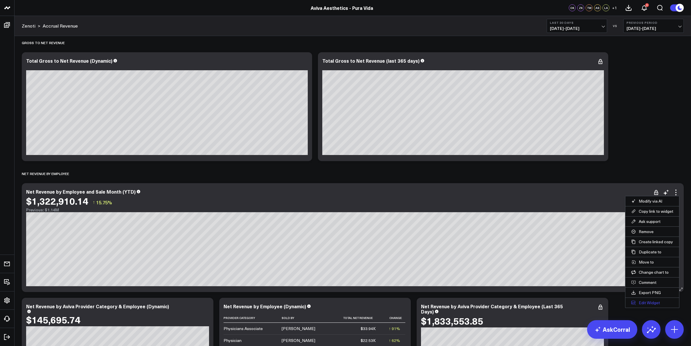
click at [653, 304] on button "Edit Widget" at bounding box center [653, 303] width 54 height 10
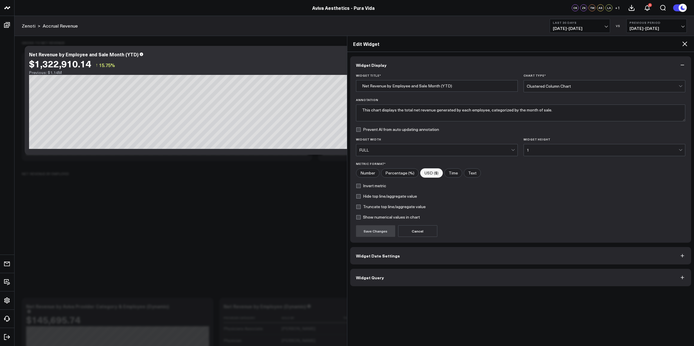
click at [463, 252] on button "Widget Date Settings" at bounding box center [520, 255] width 341 height 17
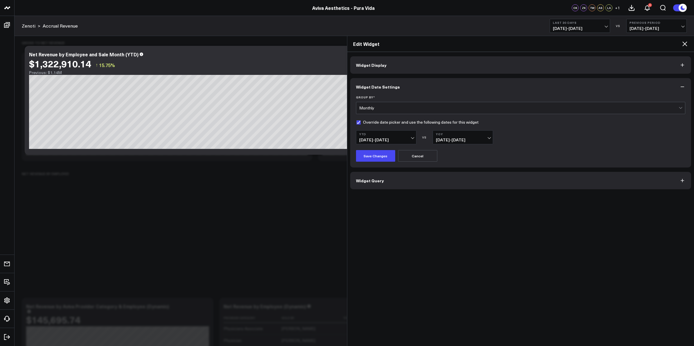
click at [685, 44] on icon at bounding box center [684, 44] width 5 height 5
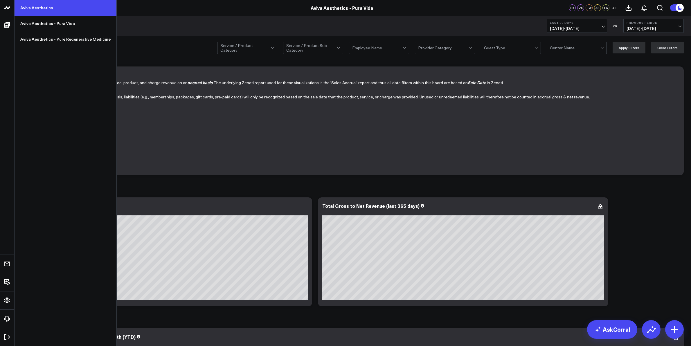
click at [33, 6] on link "Aviva Aesthetics" at bounding box center [66, 8] width 102 height 16
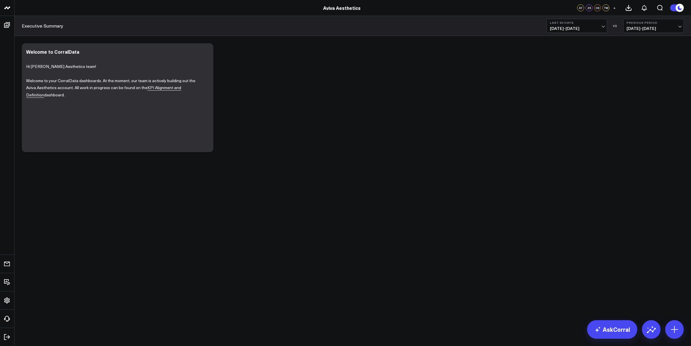
click at [283, 64] on div "Modify via AI Copy link to widget Ask support Remove Create linked copy Executi…" at bounding box center [353, 97] width 668 height 115
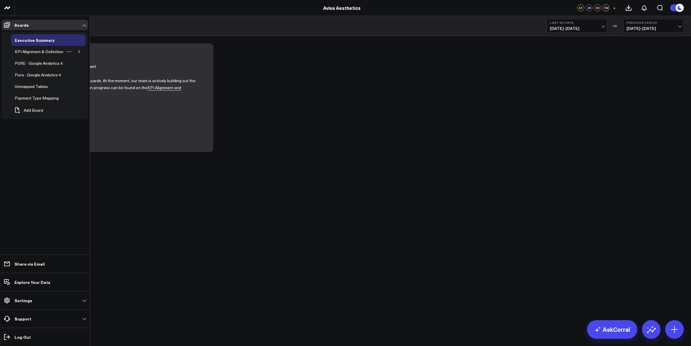
click at [79, 51] on icon "button" at bounding box center [79, 51] width 3 height 3
click at [36, 61] on div "Appointments" at bounding box center [32, 63] width 28 height 7
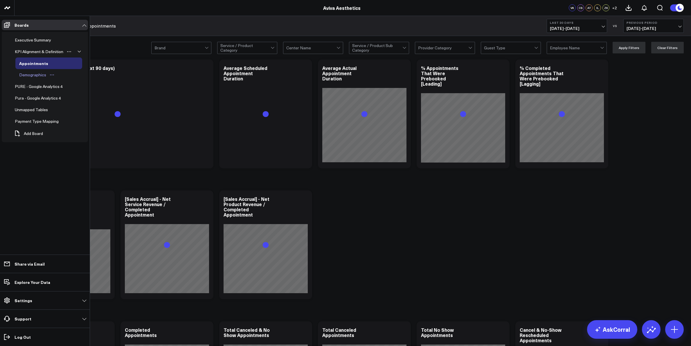
click at [35, 76] on div "Demographics" at bounding box center [33, 74] width 30 height 7
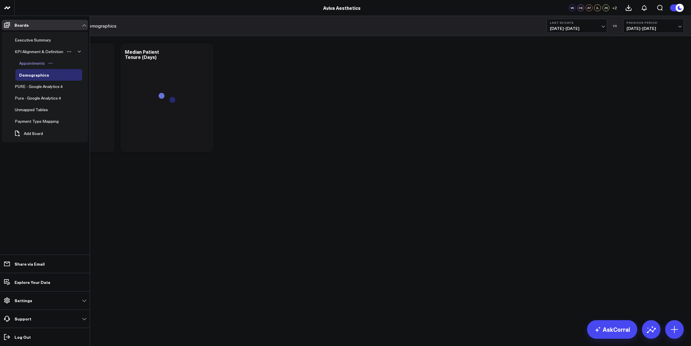
click at [35, 65] on div "Appointments" at bounding box center [32, 63] width 28 height 7
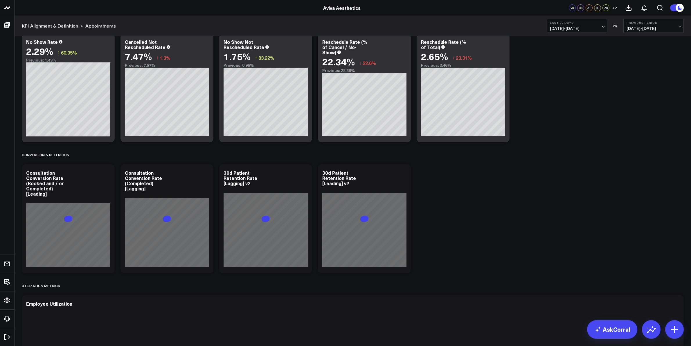
scroll to position [545, 0]
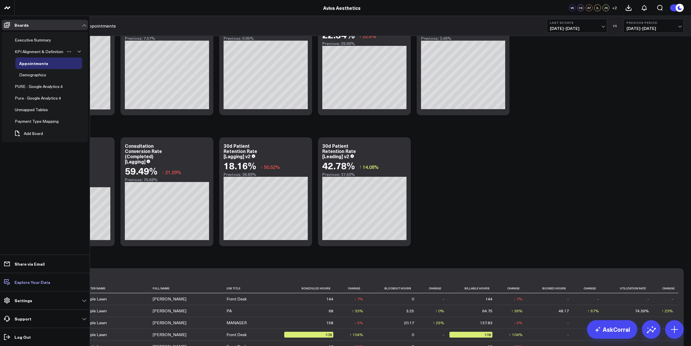
click at [36, 285] on link "Explore Your Data" at bounding box center [45, 282] width 86 height 10
